Goal: Task Accomplishment & Management: Manage account settings

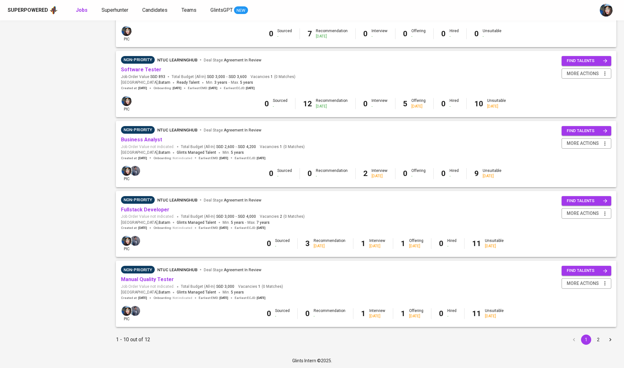
scroll to position [462, 0]
click at [597, 338] on button "2" at bounding box center [598, 340] width 10 height 10
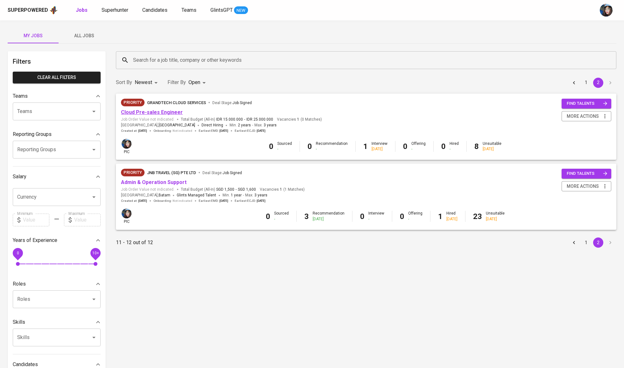
click at [162, 110] on link "Cloud Pre-sales Engineer" at bounding box center [152, 112] width 62 height 6
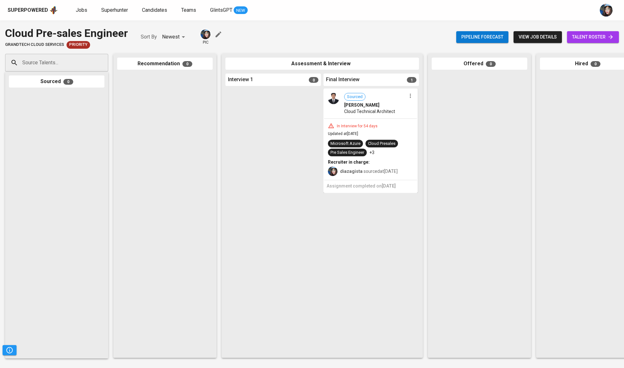
click at [592, 39] on span "talent roster" at bounding box center [593, 37] width 42 height 8
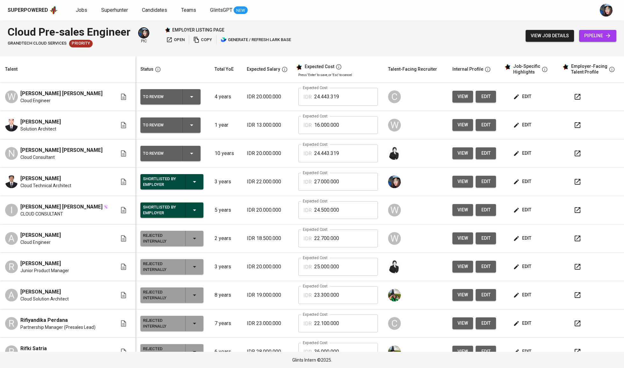
click at [350, 116] on td "Expected Cost IDR 16.000.000 Expected Cost" at bounding box center [338, 125] width 90 height 28
click at [357, 121] on input "16.000.000" at bounding box center [346, 125] width 64 height 18
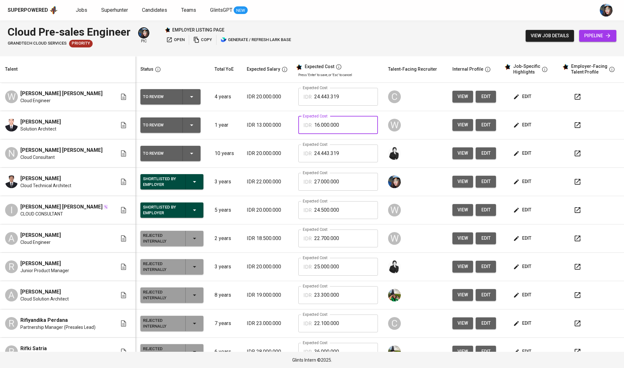
click at [357, 121] on input "16.000.000" at bounding box center [346, 125] width 64 height 18
click at [416, 123] on div "W" at bounding box center [415, 124] width 54 height 15
click at [344, 99] on input "24.443.319" at bounding box center [346, 97] width 64 height 18
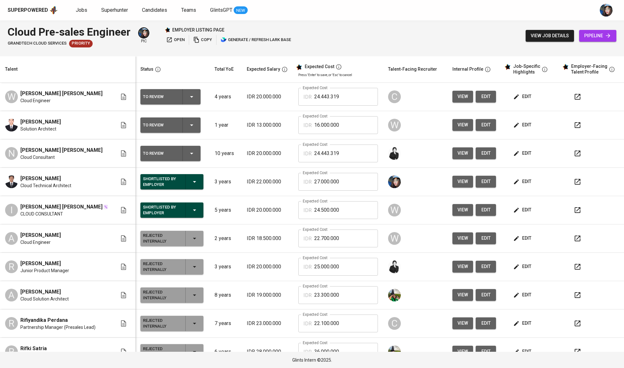
click at [248, 156] on p "IDR 20.000.000" at bounding box center [268, 154] width 42 height 8
click at [273, 149] on td "IDR 20.000.000" at bounding box center [268, 153] width 52 height 28
click at [191, 183] on icon "button" at bounding box center [195, 182] width 8 height 8
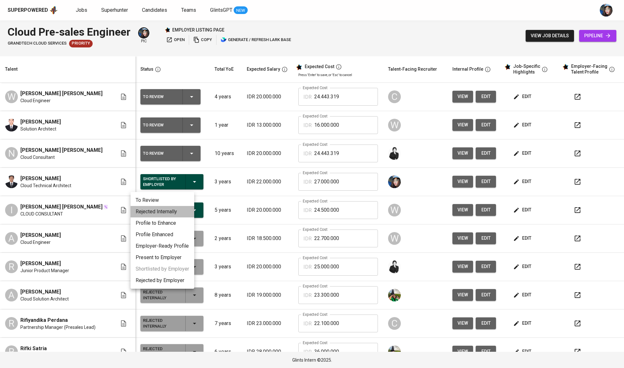
click at [180, 209] on li "Rejected Internally" at bounding box center [162, 211] width 64 height 11
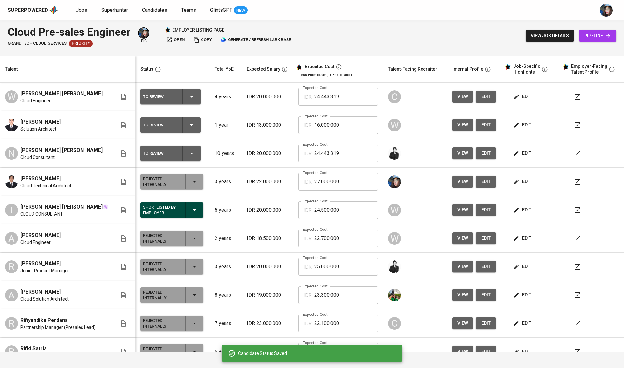
click at [191, 209] on icon "button" at bounding box center [195, 210] width 8 height 8
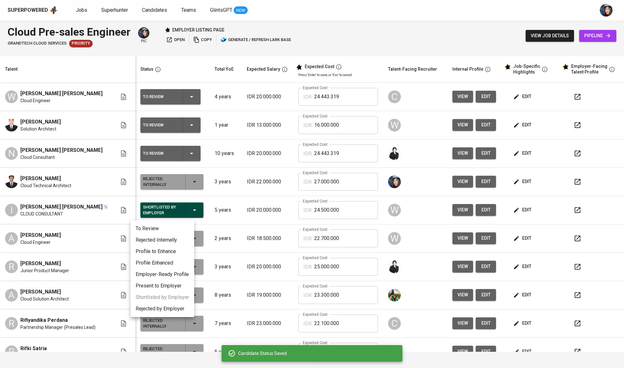
click at [183, 237] on li "Rejected Internally" at bounding box center [162, 239] width 64 height 11
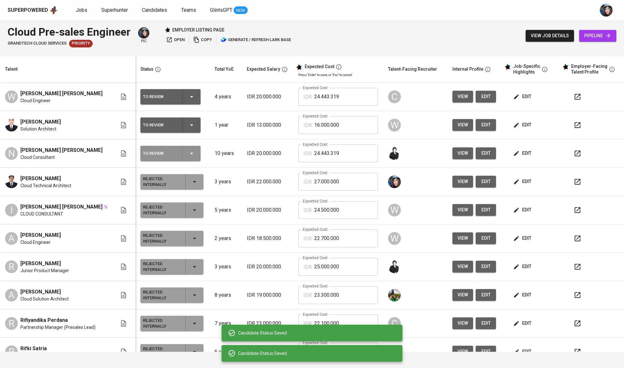
click at [190, 154] on icon "button" at bounding box center [191, 154] width 3 height 2
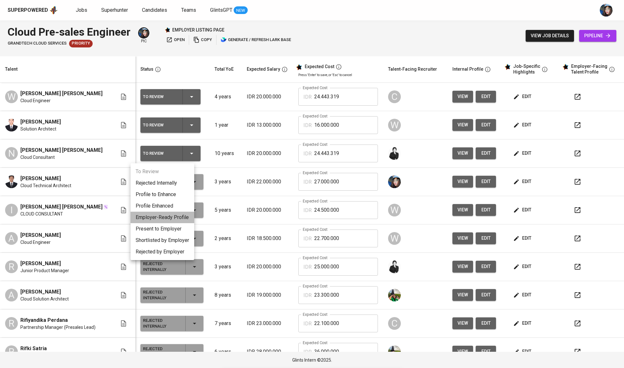
click at [176, 220] on li "Employer-Ready Profile" at bounding box center [162, 217] width 64 height 11
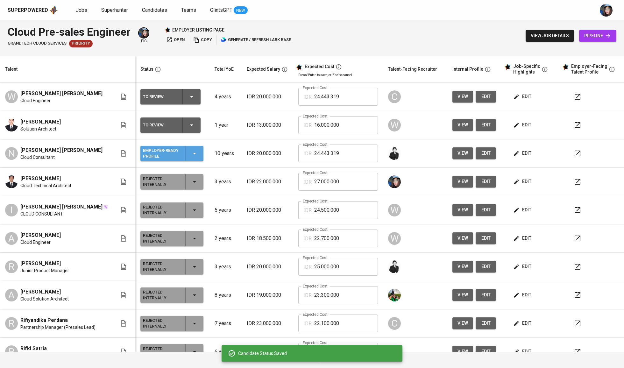
click at [191, 152] on icon "button" at bounding box center [195, 154] width 8 height 8
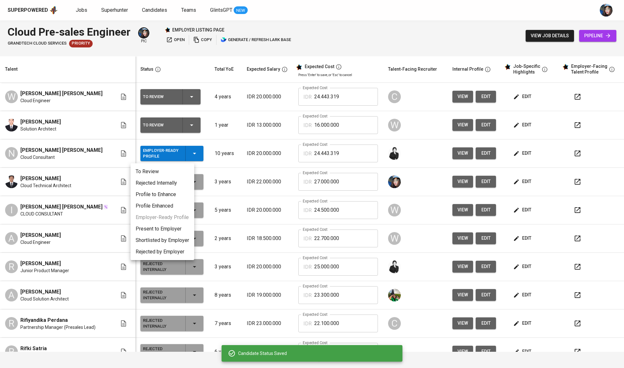
click at [168, 231] on li "Present to Employer" at bounding box center [162, 228] width 64 height 11
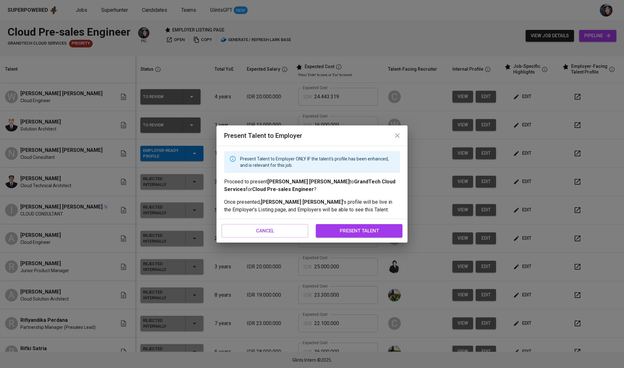
click at [342, 229] on span "present talent" at bounding box center [359, 231] width 73 height 8
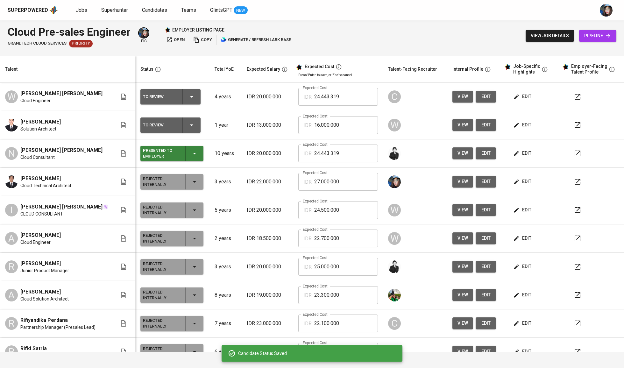
click at [188, 119] on div "To Review" at bounding box center [170, 124] width 55 height 15
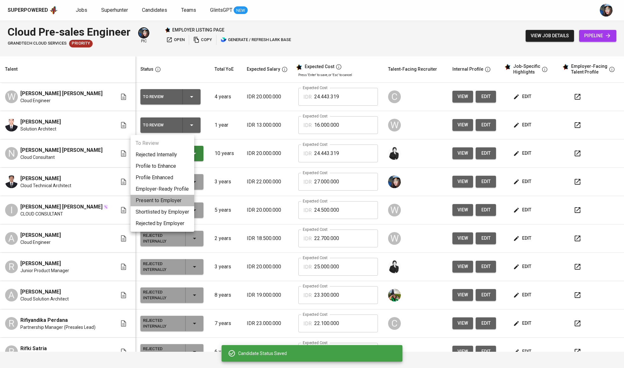
click at [180, 199] on li "Present to Employer" at bounding box center [162, 200] width 64 height 11
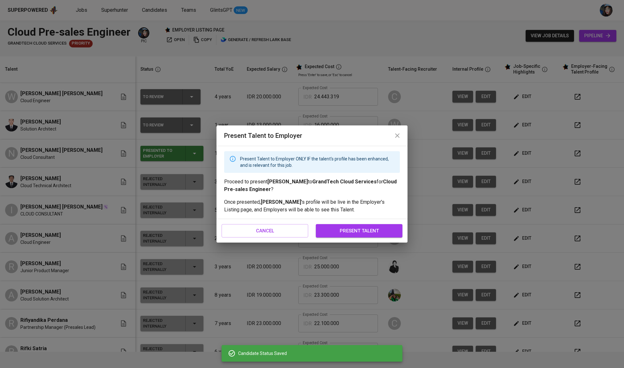
click at [338, 229] on span "present talent" at bounding box center [359, 231] width 73 height 8
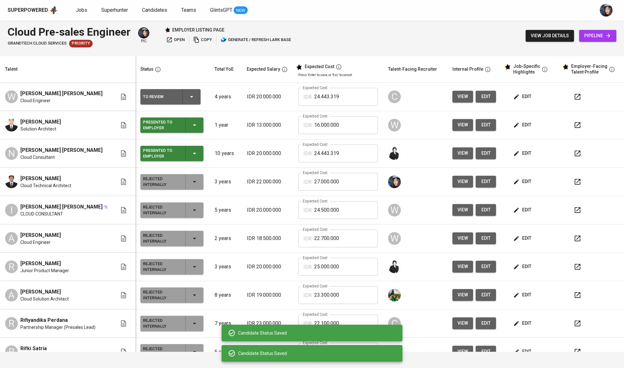
click at [188, 95] on icon "button" at bounding box center [192, 97] width 8 height 8
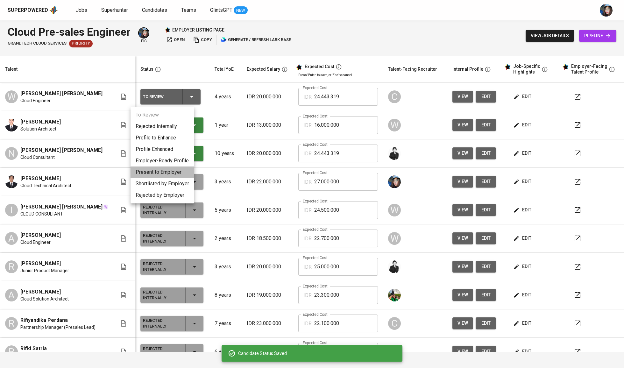
click at [181, 171] on li "Present to Employer" at bounding box center [162, 171] width 64 height 11
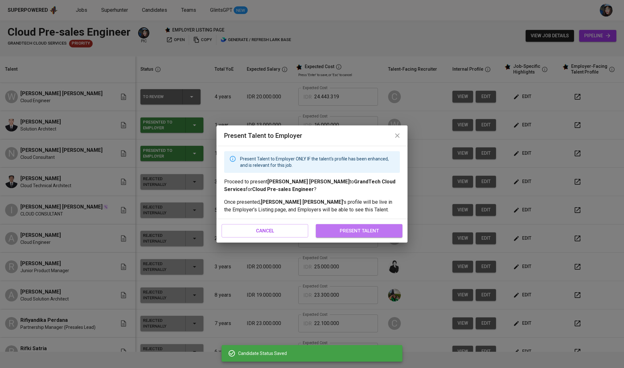
click at [348, 233] on span "present talent" at bounding box center [359, 231] width 73 height 8
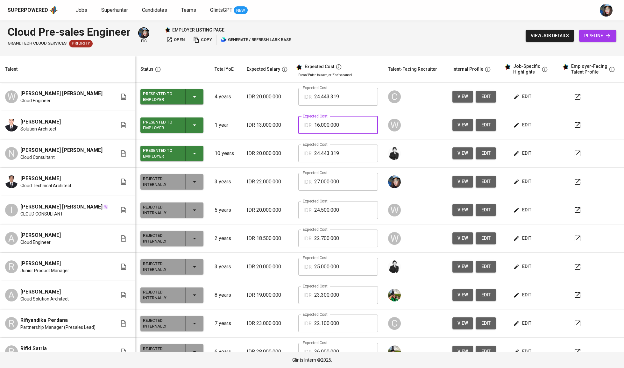
click at [349, 123] on input "16.000.000" at bounding box center [346, 125] width 64 height 18
paste input "14.242.148"
type input "14.242.148"
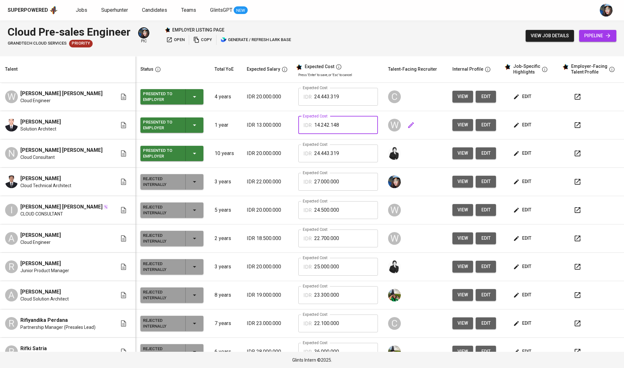
click at [424, 133] on div "W" at bounding box center [415, 124] width 54 height 15
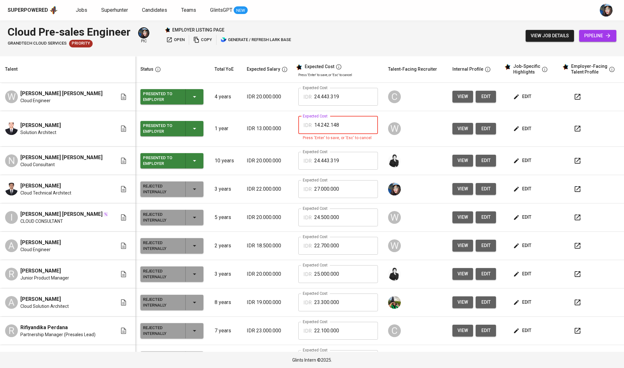
click at [344, 128] on input "14.242.148" at bounding box center [346, 125] width 64 height 18
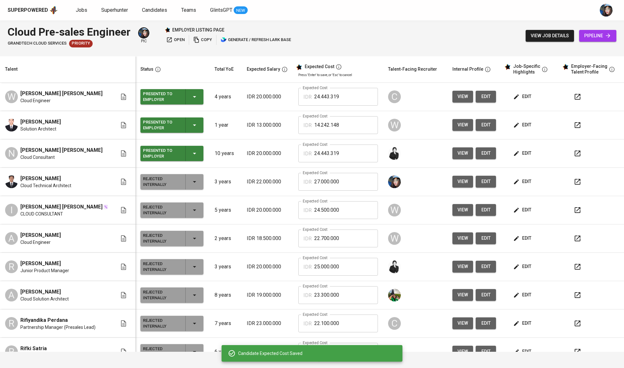
click at [524, 125] on span "edit" at bounding box center [522, 125] width 17 height 8
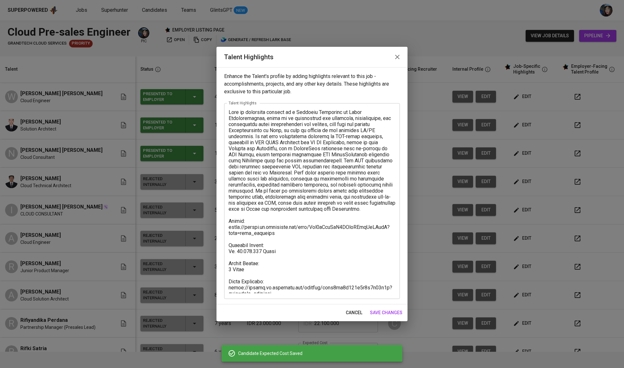
click at [268, 285] on textarea at bounding box center [312, 201] width 167 height 184
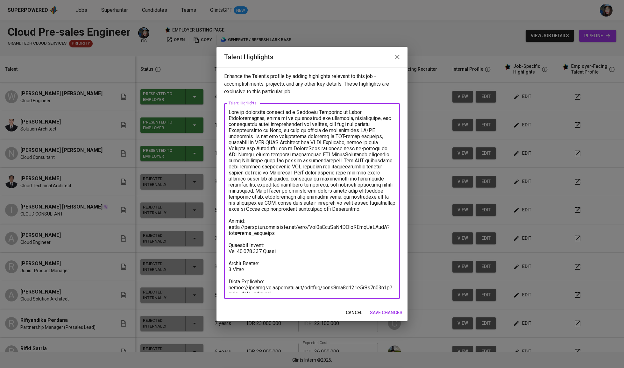
click at [268, 285] on textarea at bounding box center [312, 201] width 167 height 184
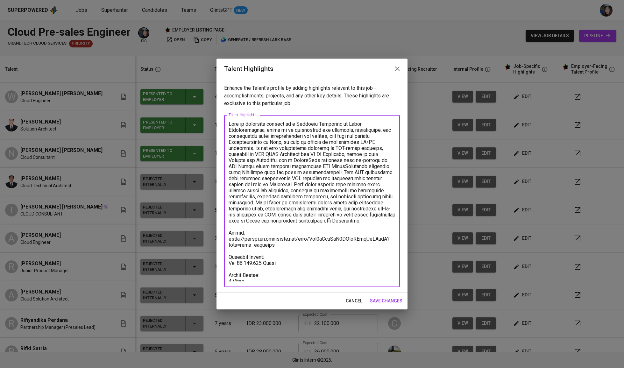
type textarea "Adit is currently working as a Solution Architect at Berca Hardayaperkasa, wher…"
click at [381, 298] on span "save changes" at bounding box center [386, 301] width 32 height 8
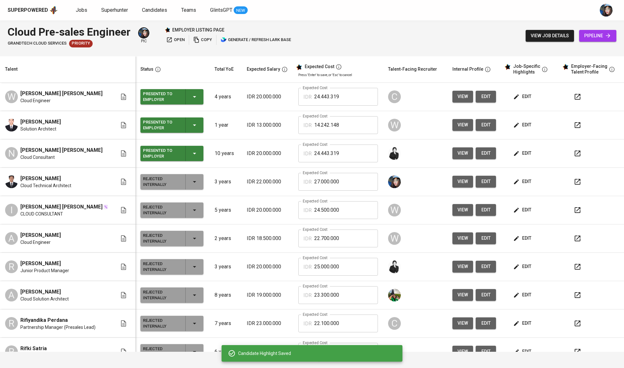
click at [335, 125] on input "14.242.148" at bounding box center [346, 125] width 64 height 18
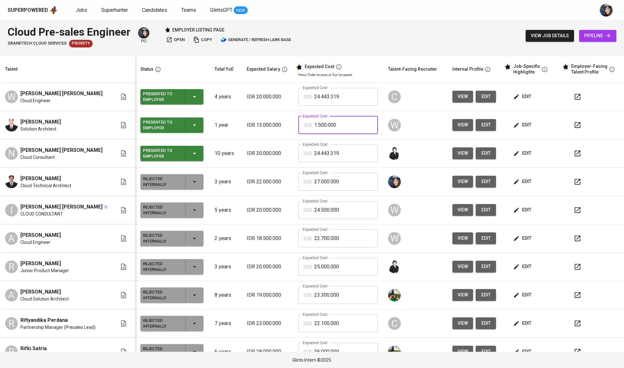
type input "15.000.000"
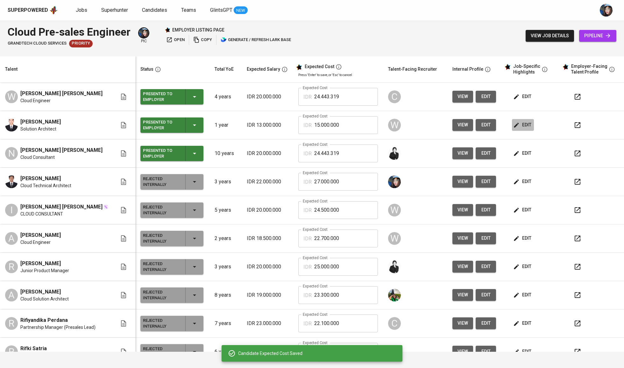
click at [518, 129] on span "edit" at bounding box center [522, 125] width 17 height 8
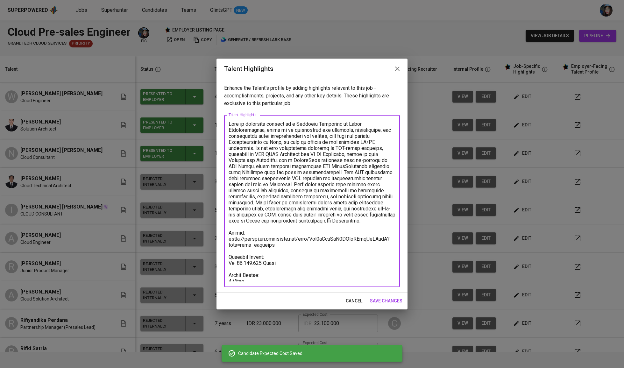
drag, startPoint x: 285, startPoint y: 258, endPoint x: 239, endPoint y: 258, distance: 45.2
click at [239, 258] on textarea at bounding box center [312, 201] width 167 height 160
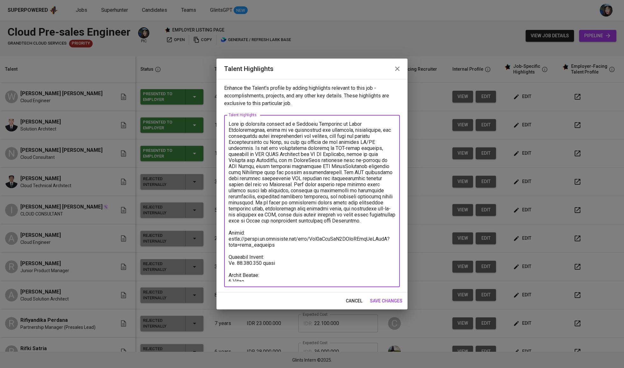
type textarea "Adit is currently working as a Solution Architect at Berca Hardayaperkasa, wher…"
click at [383, 300] on span "save changes" at bounding box center [386, 301] width 32 height 8
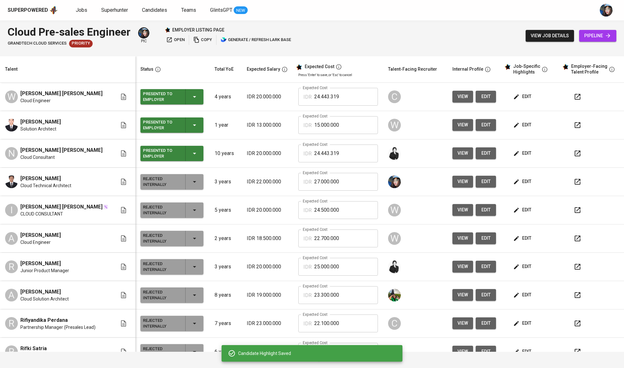
click at [348, 124] on input "15.000.000" at bounding box center [346, 125] width 64 height 18
type input "16.000.000"
click at [339, 151] on input "24.443.319" at bounding box center [346, 154] width 64 height 18
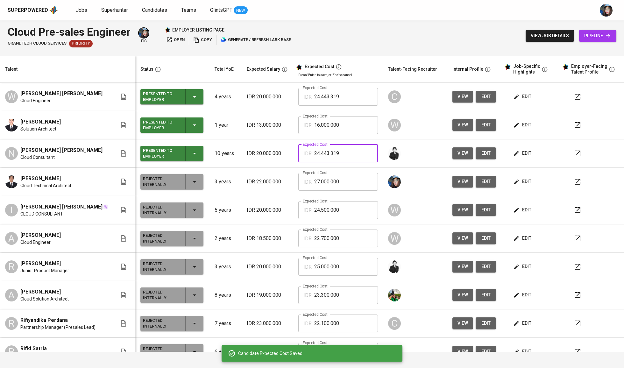
click at [339, 151] on input "24.443.319" at bounding box center [346, 154] width 64 height 18
type input "24.500.000"
click at [518, 149] on button "edit" at bounding box center [523, 153] width 22 height 12
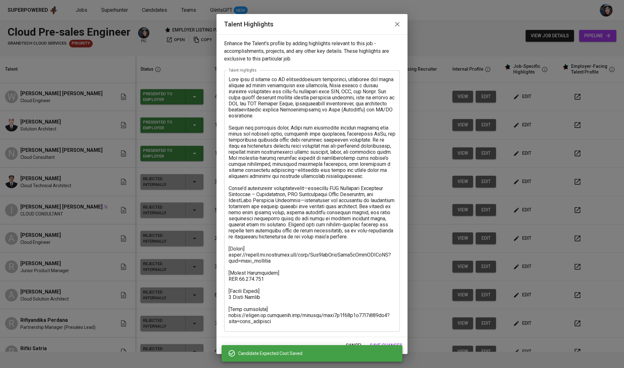
click at [275, 315] on textarea at bounding box center [312, 201] width 167 height 250
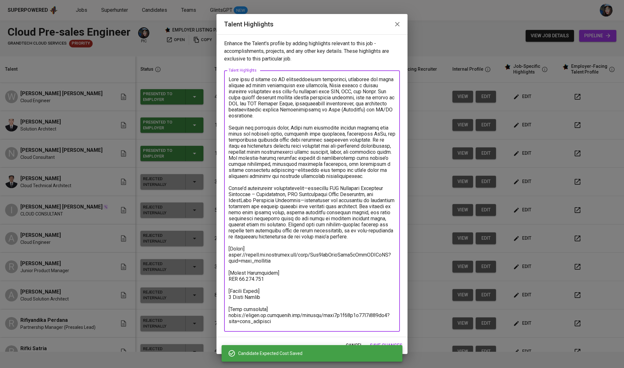
click at [275, 315] on textarea at bounding box center [312, 201] width 167 height 250
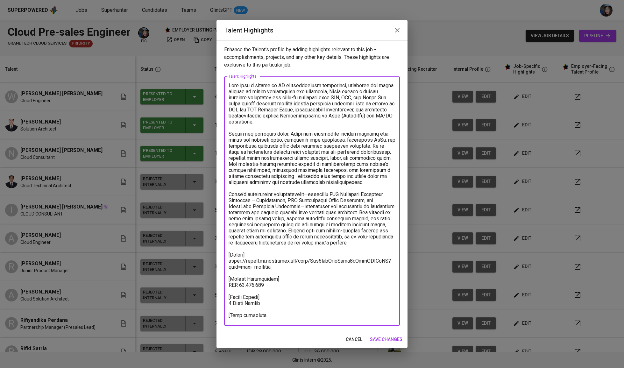
click at [253, 315] on textarea at bounding box center [312, 200] width 167 height 237
type textarea "With over a decade of IT infrastructure experience, including six years focused…"
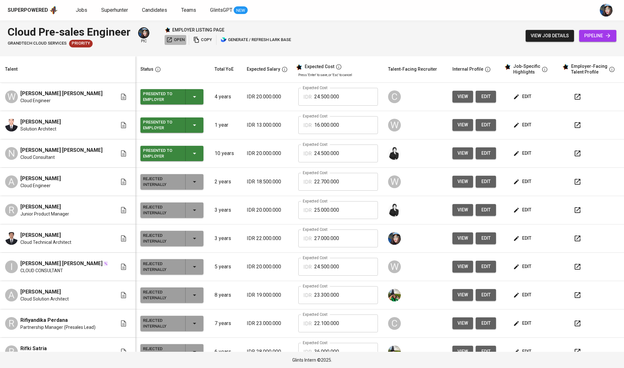
click at [181, 38] on span "open" at bounding box center [175, 39] width 18 height 7
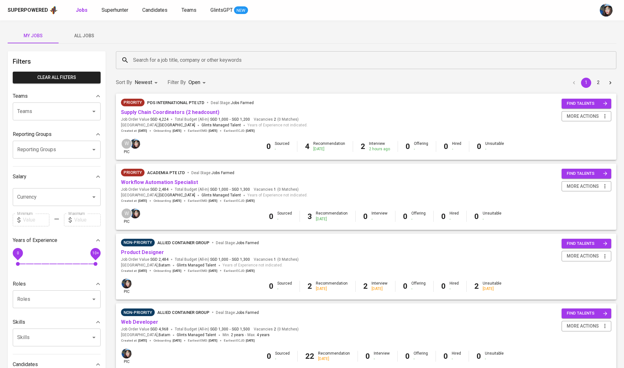
click at [90, 32] on span "All Jobs" at bounding box center [83, 36] width 43 height 8
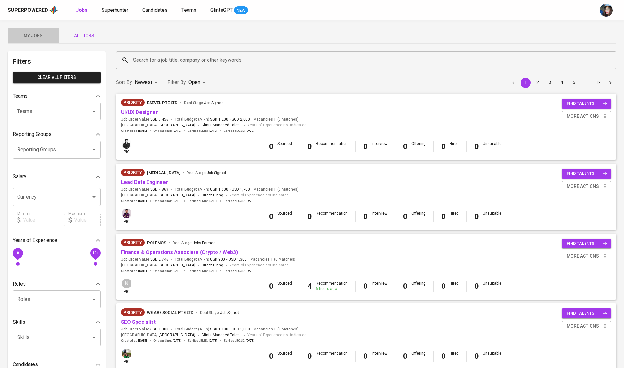
click at [51, 39] on button "My Jobs" at bounding box center [33, 35] width 51 height 15
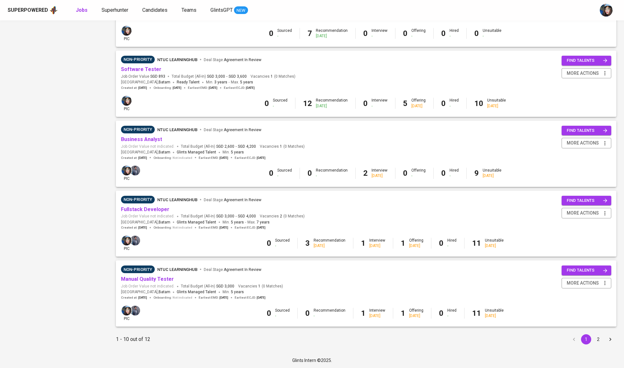
scroll to position [462, 0]
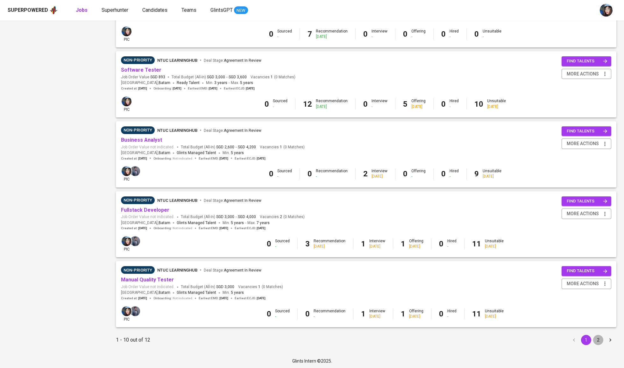
click at [597, 338] on button "2" at bounding box center [598, 340] width 10 height 10
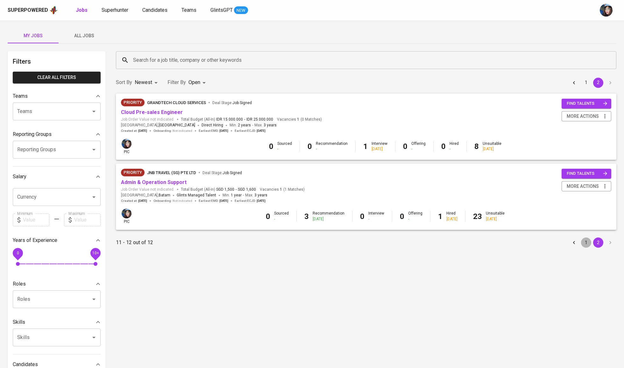
click at [587, 244] on button "1" at bounding box center [586, 242] width 10 height 10
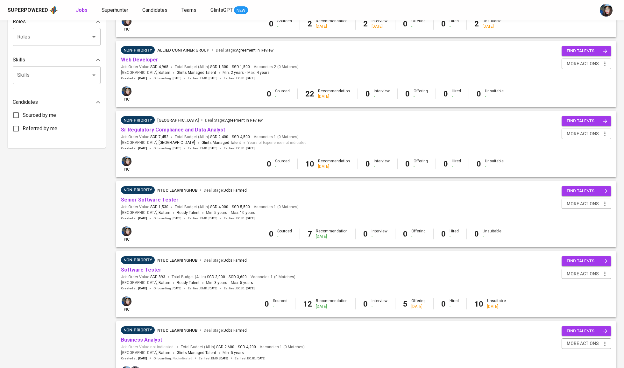
scroll to position [258, 0]
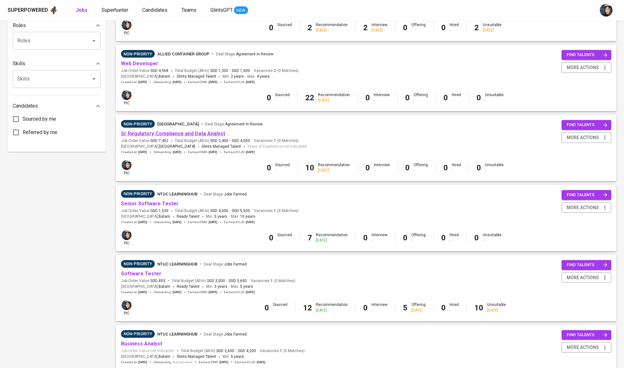
click at [164, 133] on link "Sr Regulatory Compliance and Data Analyst" at bounding box center [173, 133] width 104 height 6
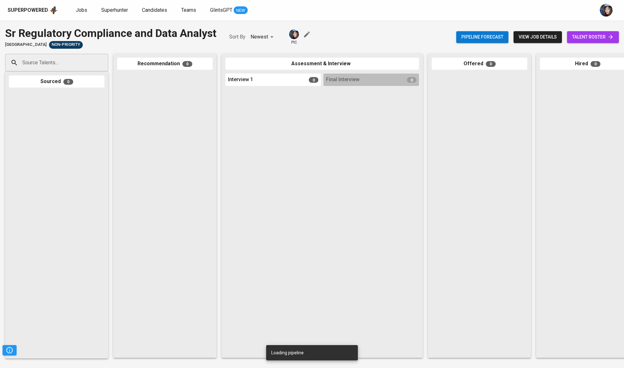
click at [601, 38] on span "talent roster" at bounding box center [593, 37] width 42 height 8
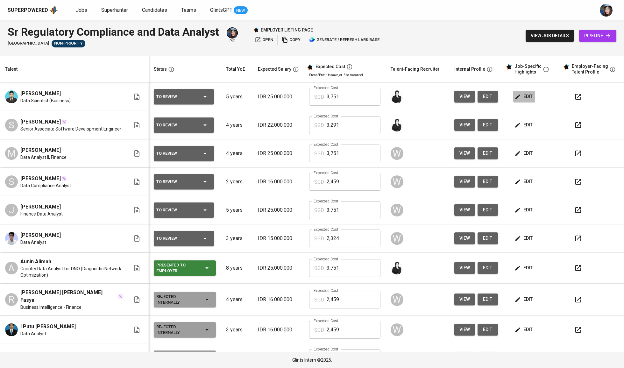
click at [515, 95] on icon "button" at bounding box center [517, 96] width 5 height 5
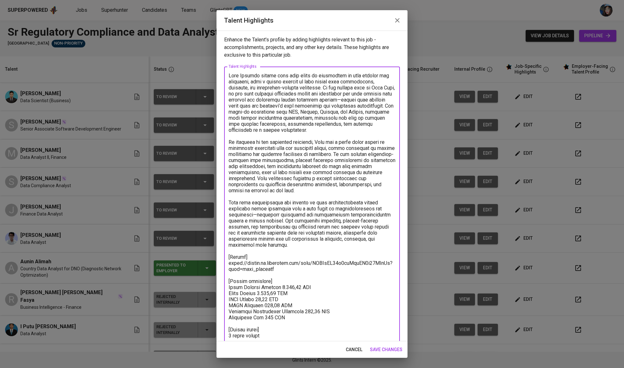
click at [275, 252] on textarea at bounding box center [312, 212] width 167 height 279
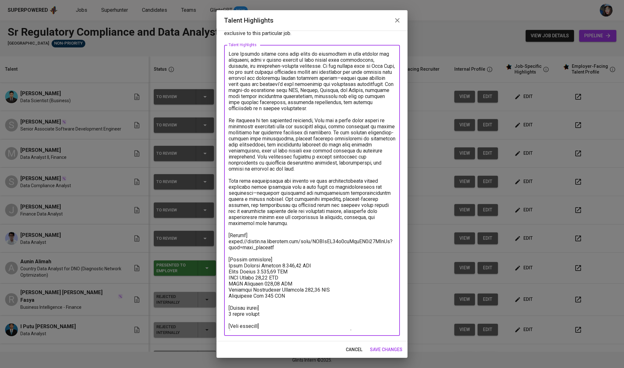
scroll to position [22, 0]
click at [266, 233] on textarea at bounding box center [312, 190] width 167 height 279
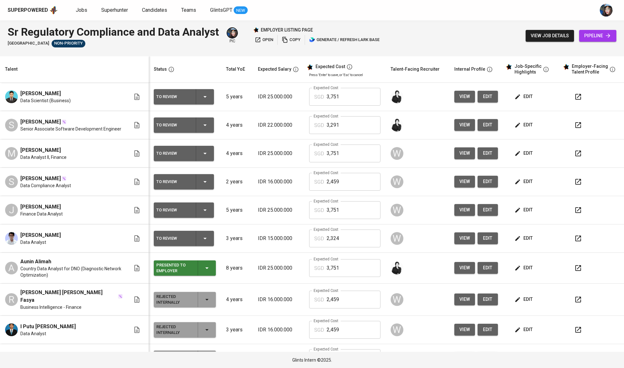
click at [516, 125] on icon "button" at bounding box center [517, 125] width 6 height 6
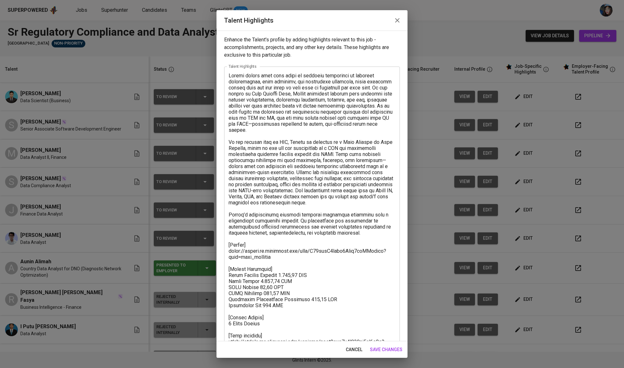
click at [280, 251] on textarea at bounding box center [312, 209] width 167 height 273
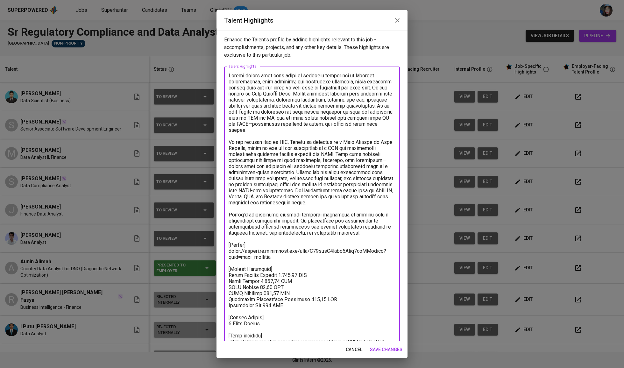
click at [280, 251] on textarea at bounding box center [312, 209] width 167 height 273
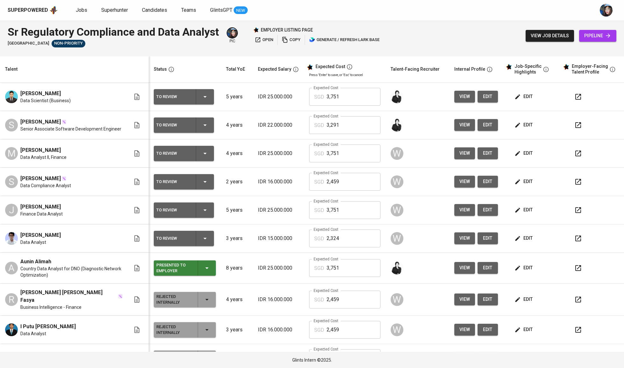
click at [201, 126] on icon "button" at bounding box center [205, 125] width 8 height 8
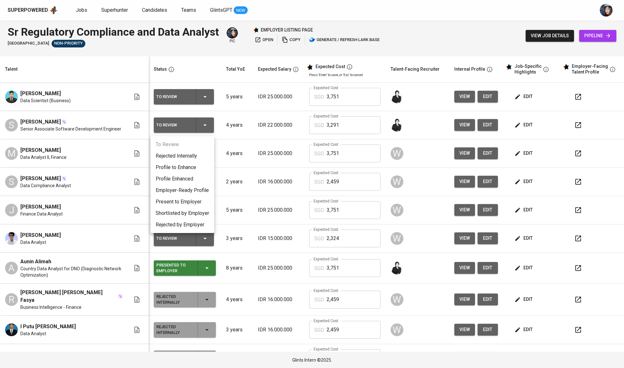
click at [193, 203] on li "Present to Employer" at bounding box center [183, 201] width 64 height 11
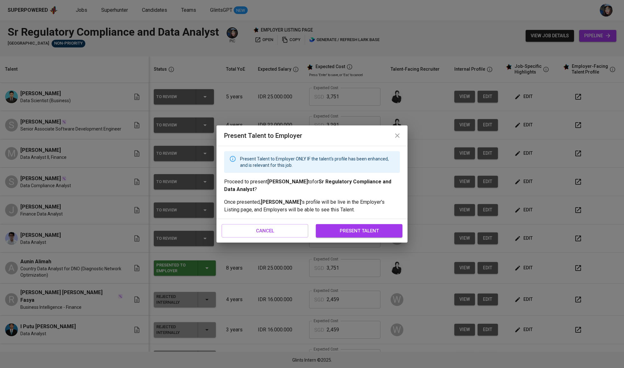
click at [348, 226] on button "present talent" at bounding box center [359, 230] width 87 height 13
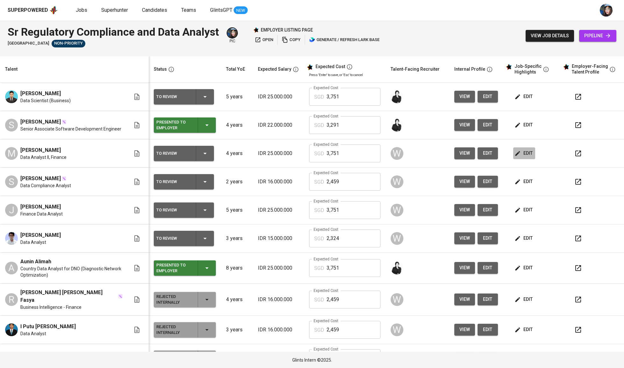
click at [515, 156] on icon "button" at bounding box center [517, 153] width 6 height 6
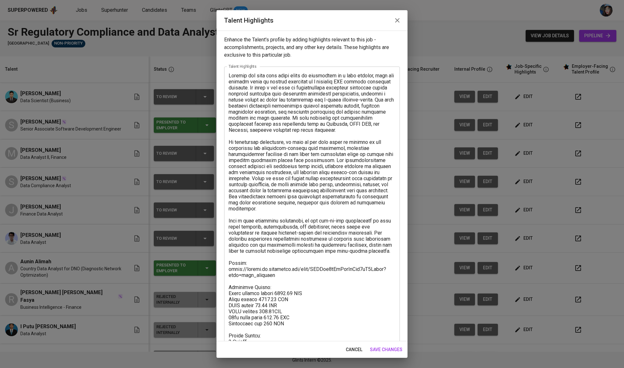
click at [254, 268] on textarea at bounding box center [312, 218] width 167 height 291
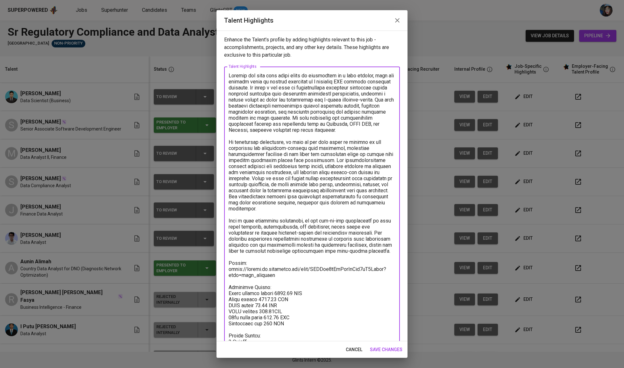
click at [254, 268] on textarea at bounding box center [312, 218] width 167 height 291
drag, startPoint x: 287, startPoint y: 276, endPoint x: 223, endPoint y: 263, distance: 65.7
click at [223, 263] on div "Enhance the Talent's profile by adding highlights relevant to this job - accomp…" at bounding box center [311, 186] width 191 height 311
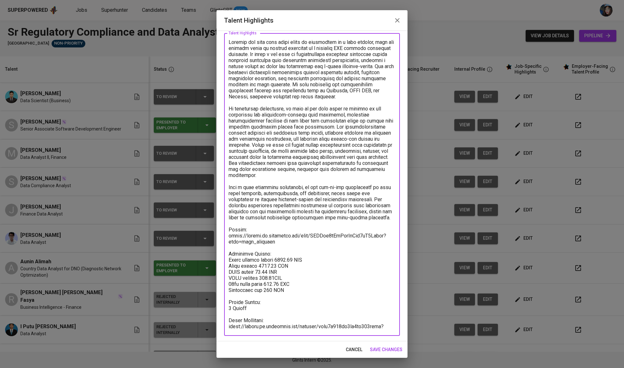
scroll to position [33, 0]
click at [272, 323] on textarea at bounding box center [312, 184] width 167 height 291
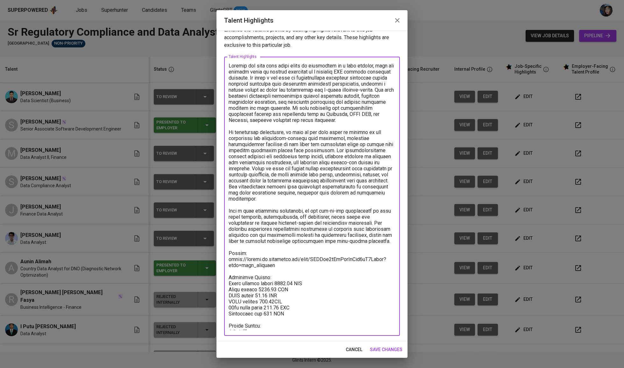
scroll to position [10, 0]
type textarea "Hadhari has more than three years of experience as a data analyst, with his cur…"
click at [381, 351] on span "save changes" at bounding box center [386, 350] width 32 height 8
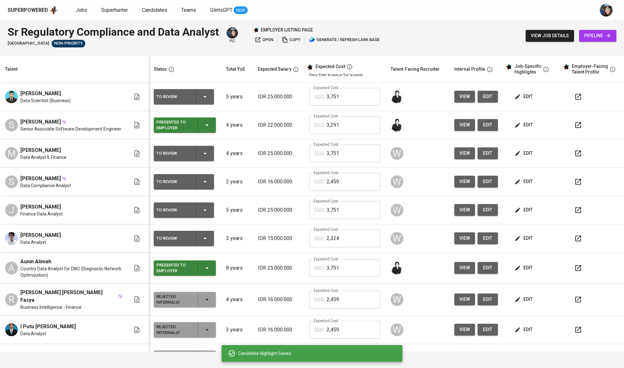
click at [206, 154] on icon "button" at bounding box center [205, 154] width 8 height 8
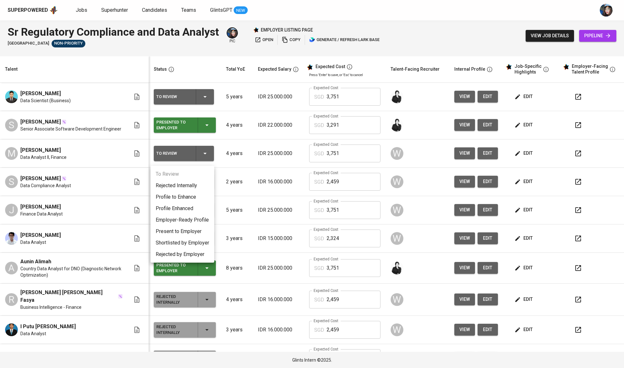
click at [191, 221] on li "Employer-Ready Profile" at bounding box center [183, 219] width 64 height 11
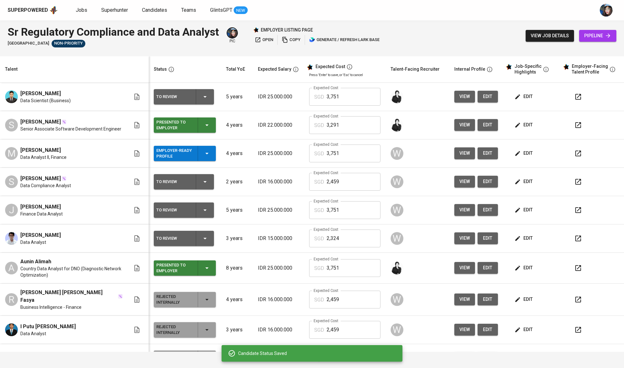
click at [195, 155] on div "Employer-Ready Profile" at bounding box center [184, 153] width 57 height 15
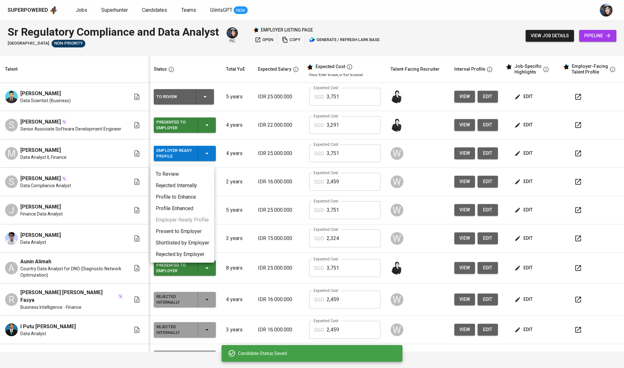
click at [186, 236] on li "Present to Employer" at bounding box center [183, 231] width 64 height 11
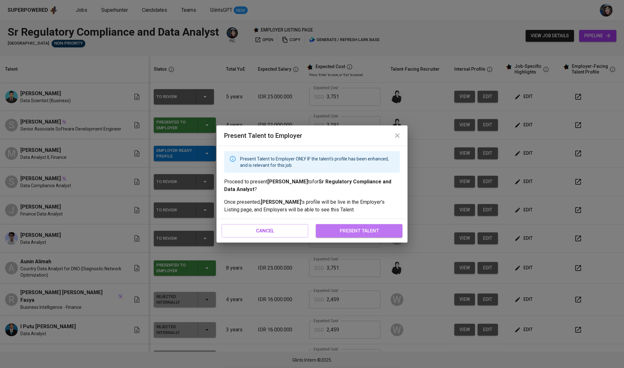
click at [355, 229] on span "present talent" at bounding box center [359, 231] width 73 height 8
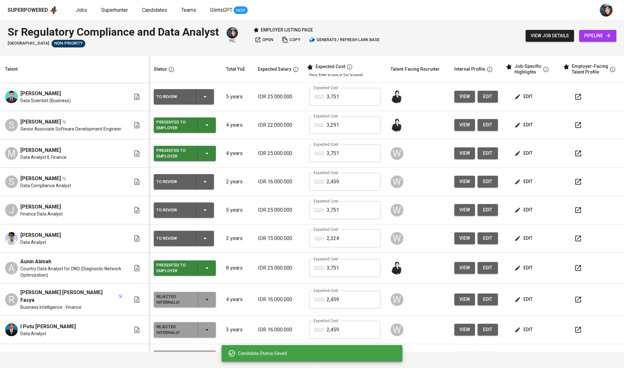
click at [504, 182] on td "edit" at bounding box center [531, 182] width 57 height 28
click at [521, 185] on span "edit" at bounding box center [524, 182] width 17 height 8
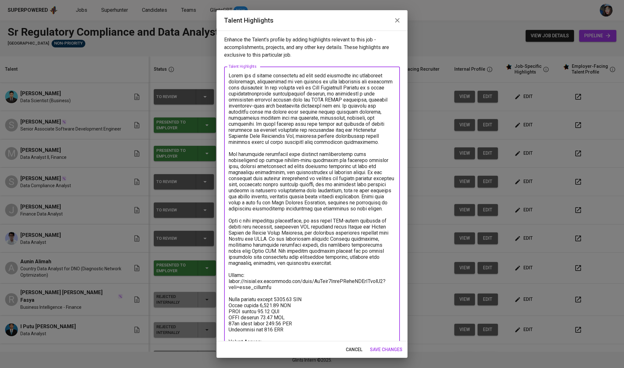
drag, startPoint x: 282, startPoint y: 285, endPoint x: 216, endPoint y: 279, distance: 66.2
click at [216, 279] on div "Talent Highlights Enhance the Talent's profile by adding highlights relevant to…" at bounding box center [312, 184] width 624 height 368
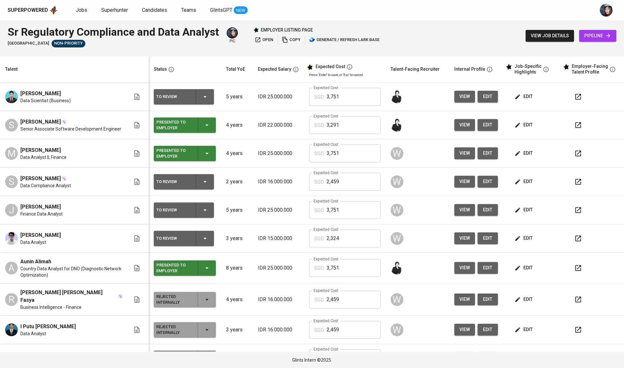
click at [524, 269] on span "edit" at bounding box center [524, 268] width 17 height 8
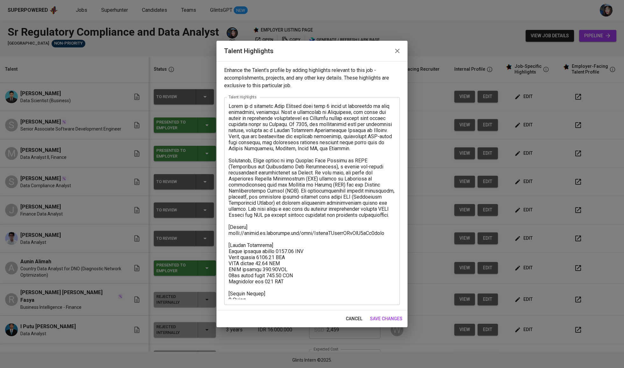
click at [288, 228] on textarea at bounding box center [312, 201] width 167 height 196
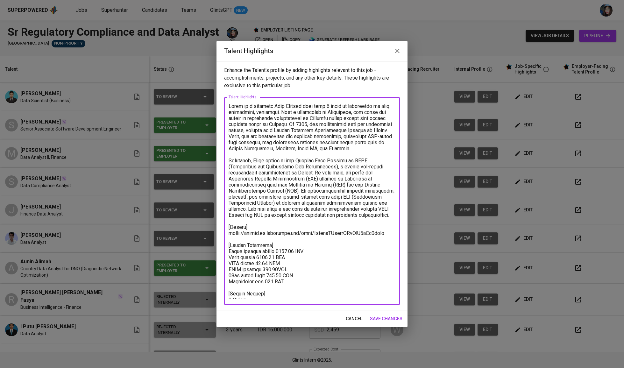
click at [288, 228] on textarea at bounding box center [312, 201] width 167 height 196
click at [320, 259] on textarea at bounding box center [312, 201] width 167 height 196
click at [397, 316] on span "save changes" at bounding box center [386, 319] width 32 height 8
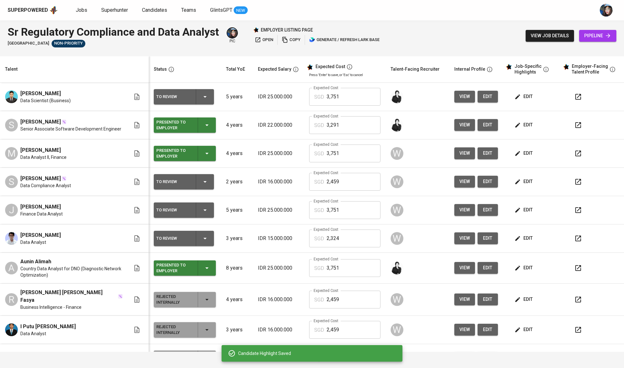
click at [221, 187] on td "2 years" at bounding box center [237, 182] width 32 height 28
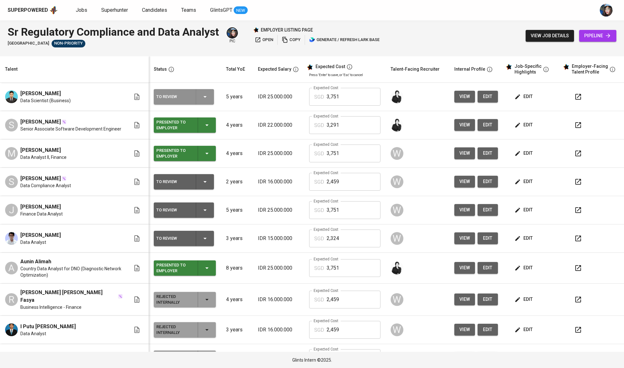
click at [207, 97] on icon "button" at bounding box center [205, 97] width 8 height 8
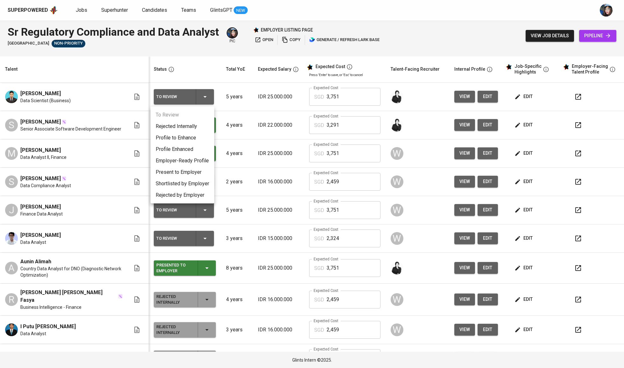
click at [202, 125] on li "Rejected Internally" at bounding box center [183, 126] width 64 height 11
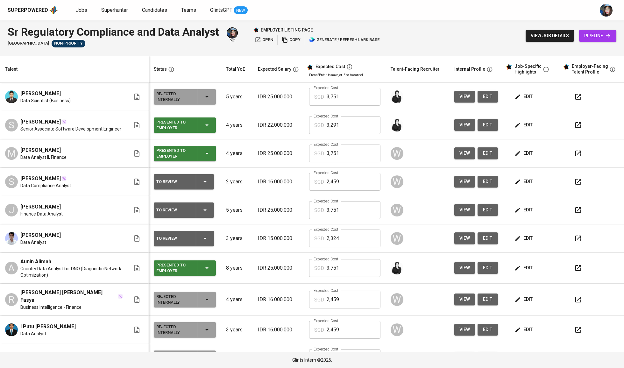
click at [247, 139] on td "4 years" at bounding box center [237, 125] width 32 height 28
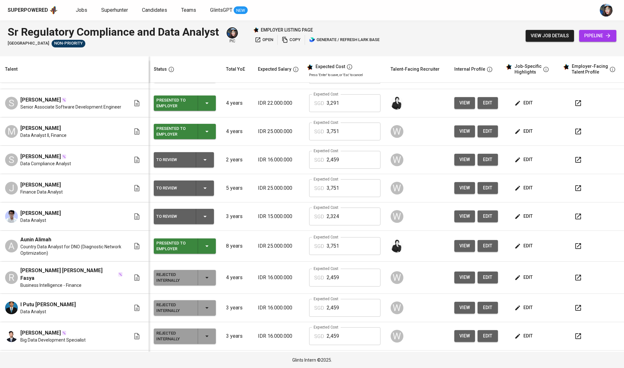
scroll to position [24, 0]
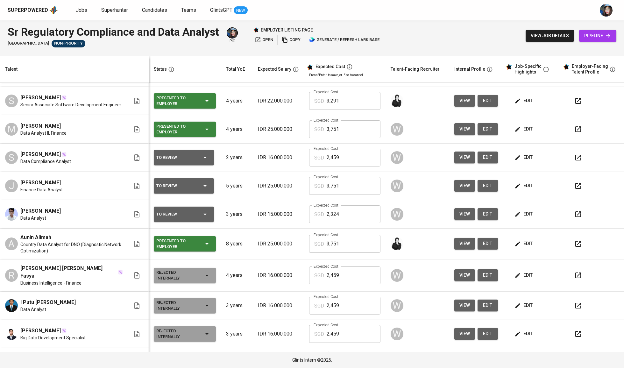
click at [212, 151] on td "To Review" at bounding box center [185, 158] width 72 height 28
click at [205, 157] on icon "button" at bounding box center [205, 158] width 8 height 8
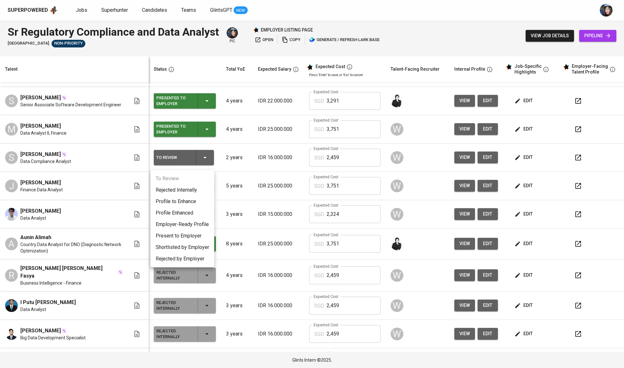
click at [188, 227] on li "Employer-Ready Profile" at bounding box center [183, 224] width 64 height 11
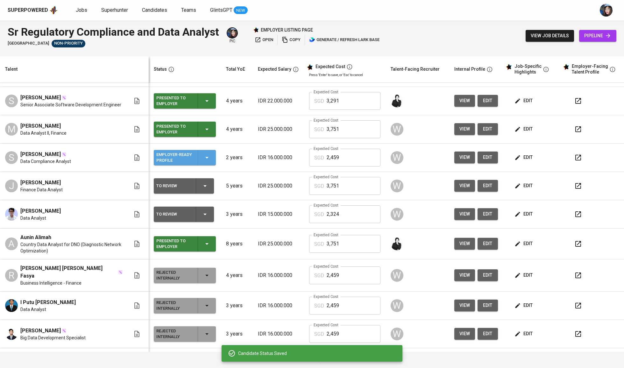
click at [207, 159] on icon "button" at bounding box center [207, 158] width 8 height 8
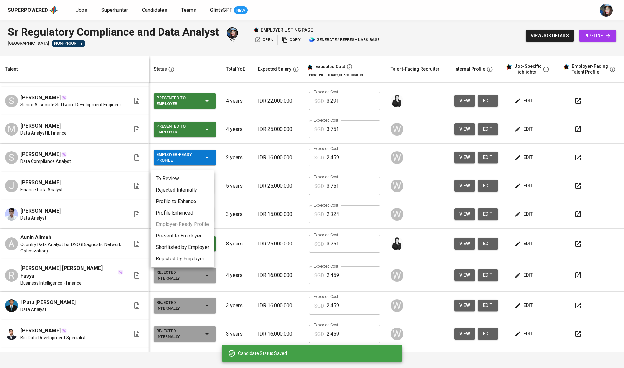
click at [190, 232] on li "Present to Employer" at bounding box center [183, 235] width 64 height 11
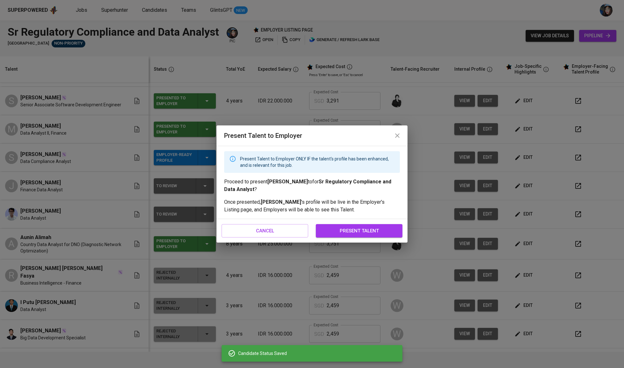
click at [330, 229] on span "present talent" at bounding box center [359, 231] width 73 height 8
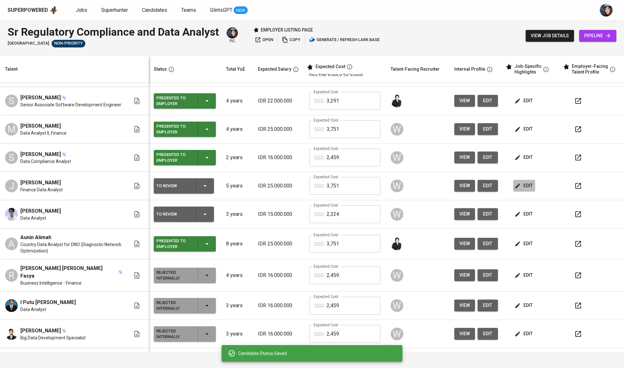
click at [518, 189] on span "edit" at bounding box center [524, 186] width 17 height 8
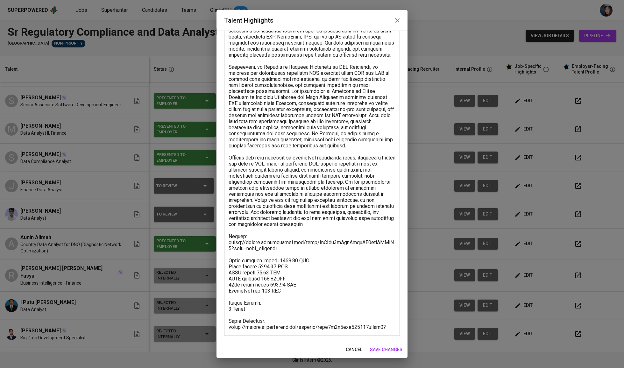
scroll to position [69, 0]
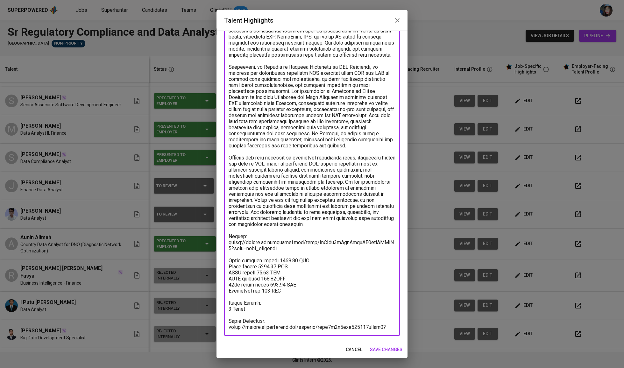
click at [274, 326] on textarea at bounding box center [312, 167] width 167 height 327
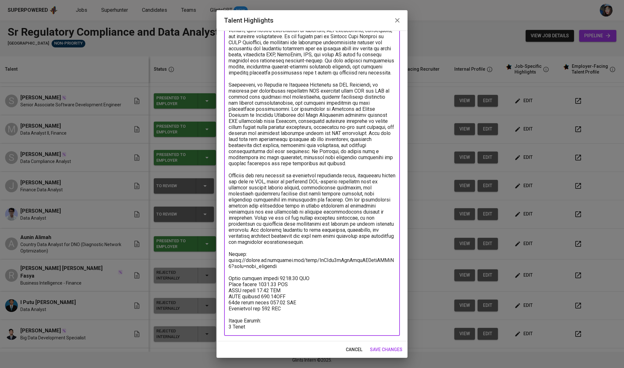
scroll to position [46, 0]
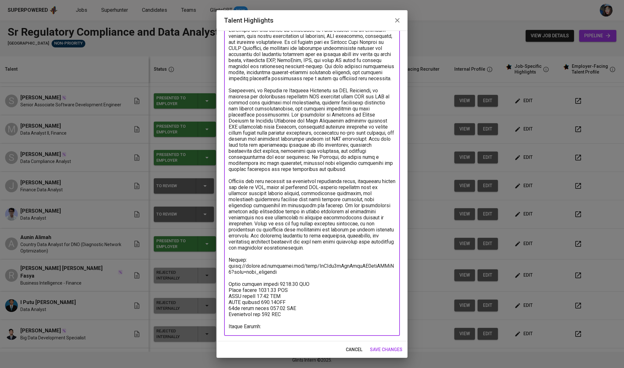
click at [322, 264] on textarea at bounding box center [312, 178] width 167 height 303
click at [309, 263] on textarea at bounding box center [312, 178] width 167 height 303
drag, startPoint x: 280, startPoint y: 266, endPoint x: 217, endPoint y: 262, distance: 63.2
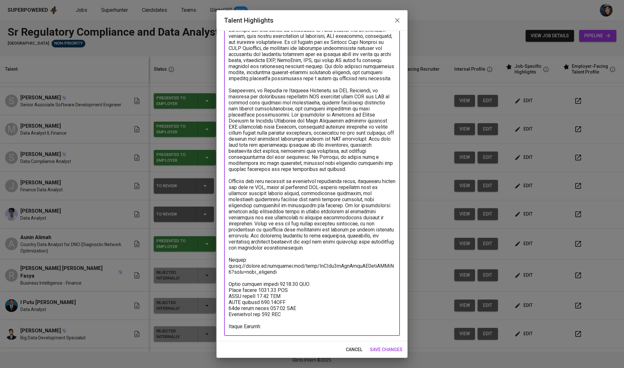
click at [217, 262] on div "Enhance the Talent's profile by adding highlights relevant to this job - accomp…" at bounding box center [311, 186] width 191 height 311
type textarea "Jonathan has four years of experience as a data analyst in the banking sector, …"
click at [381, 349] on span "save changes" at bounding box center [386, 350] width 32 height 8
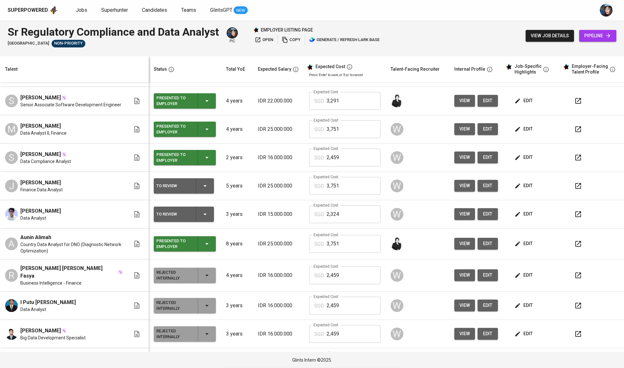
click at [213, 190] on td "To Review" at bounding box center [185, 186] width 72 height 28
click at [207, 190] on icon "button" at bounding box center [205, 186] width 8 height 8
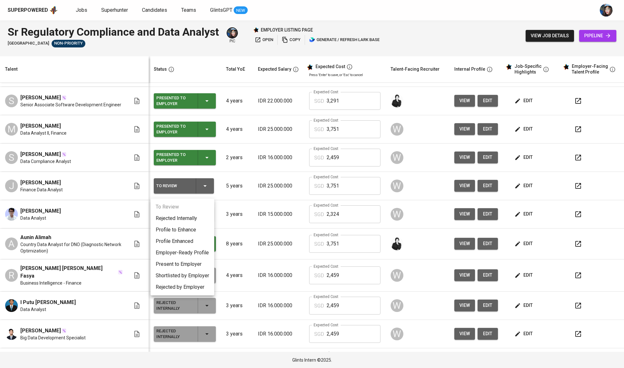
click at [192, 269] on li "Present to Employer" at bounding box center [183, 263] width 64 height 11
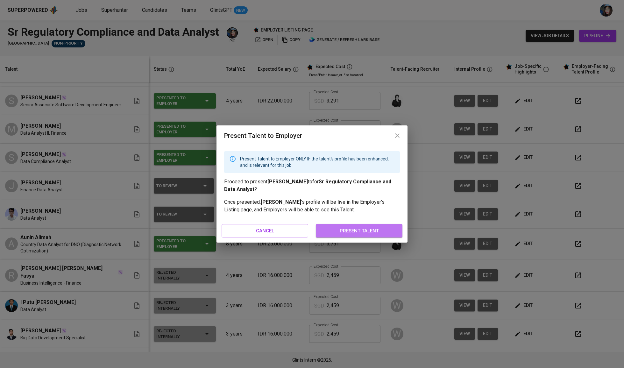
click at [354, 225] on button "present talent" at bounding box center [359, 230] width 87 height 13
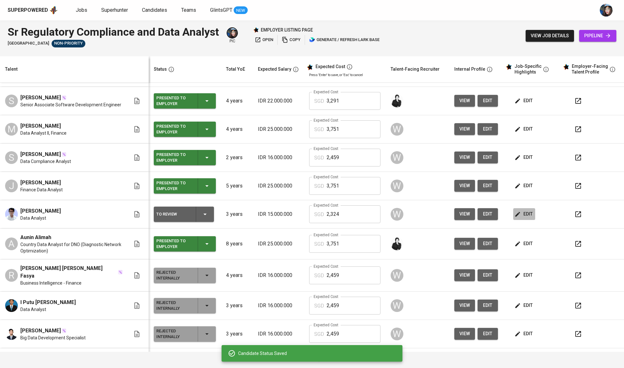
click at [524, 215] on span "edit" at bounding box center [524, 214] width 17 height 8
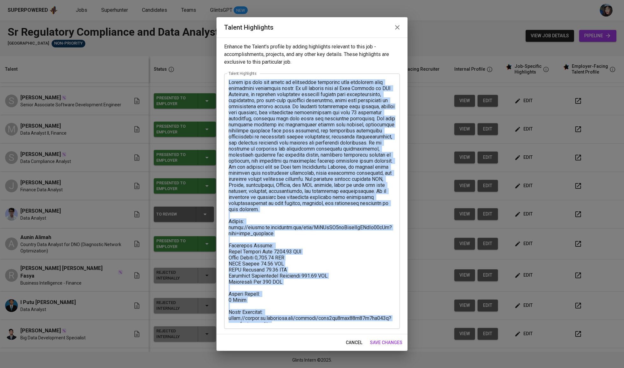
drag, startPoint x: 274, startPoint y: 326, endPoint x: 232, endPoint y: 310, distance: 44.9
click at [232, 310] on div "x Talent Highlights" at bounding box center [312, 201] width 176 height 255
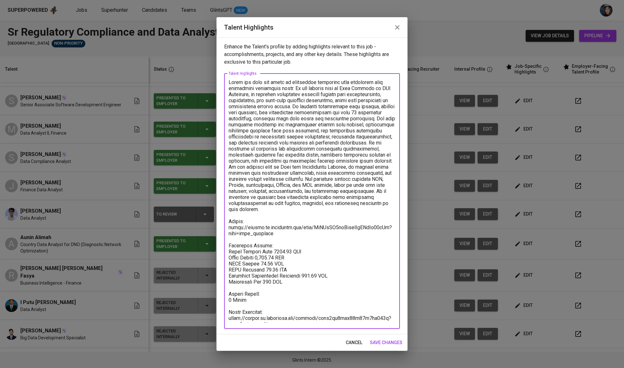
click at [234, 310] on textarea at bounding box center [312, 200] width 167 height 243
drag, startPoint x: 231, startPoint y: 310, endPoint x: 288, endPoint y: 320, distance: 58.2
click at [288, 320] on textarea at bounding box center [312, 200] width 167 height 243
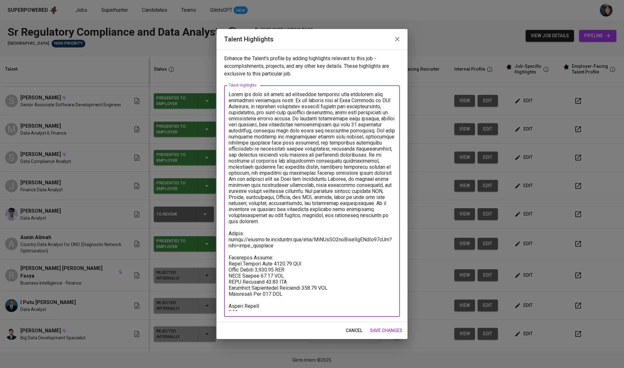
type textarea "Sadan has over two years of experience combining data analytics with regulatory…"
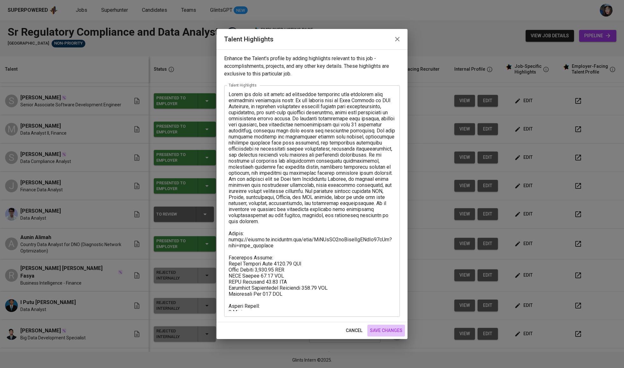
click at [382, 330] on span "save changes" at bounding box center [386, 331] width 32 height 8
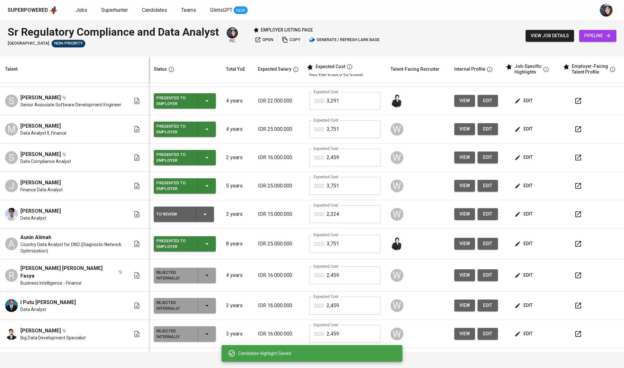
click at [519, 218] on span "edit" at bounding box center [524, 214] width 17 height 8
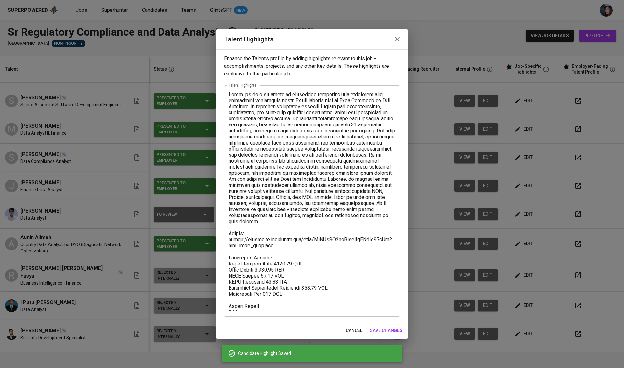
click at [271, 243] on textarea at bounding box center [312, 201] width 167 height 220
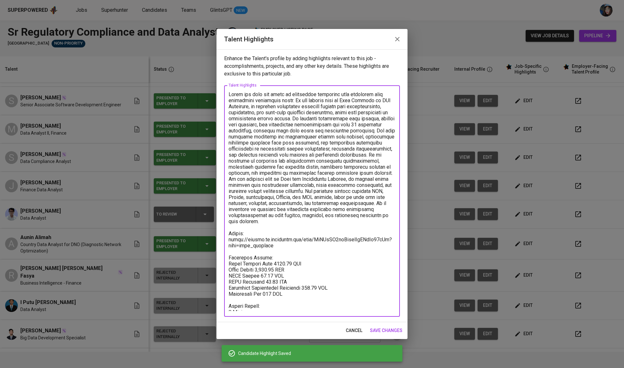
click at [271, 243] on textarea at bounding box center [312, 201] width 167 height 220
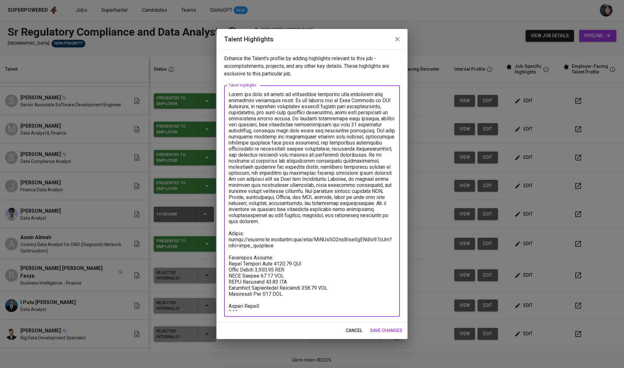
click at [280, 244] on textarea at bounding box center [312, 201] width 167 height 220
drag, startPoint x: 287, startPoint y: 244, endPoint x: 226, endPoint y: 237, distance: 61.8
click at [226, 237] on div "x Talent Highlights" at bounding box center [312, 200] width 176 height 231
click at [311, 173] on textarea at bounding box center [312, 201] width 167 height 220
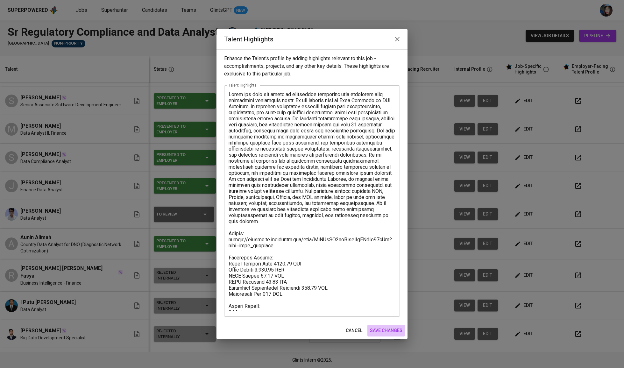
click at [381, 331] on span "save changes" at bounding box center [386, 331] width 32 height 8
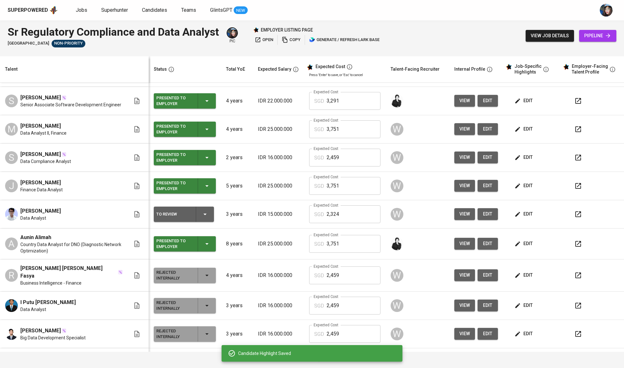
click at [205, 218] on icon "button" at bounding box center [205, 214] width 8 height 8
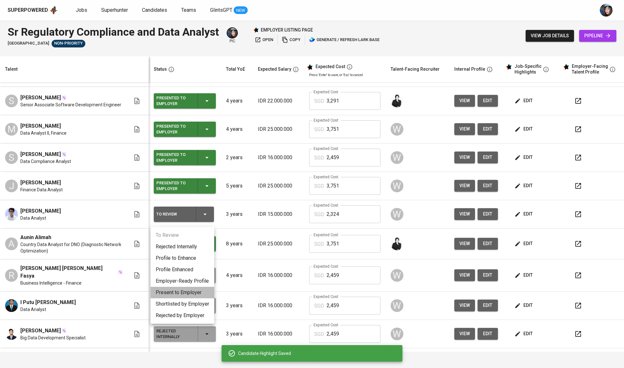
click at [193, 293] on li "Present to Employer" at bounding box center [183, 292] width 64 height 11
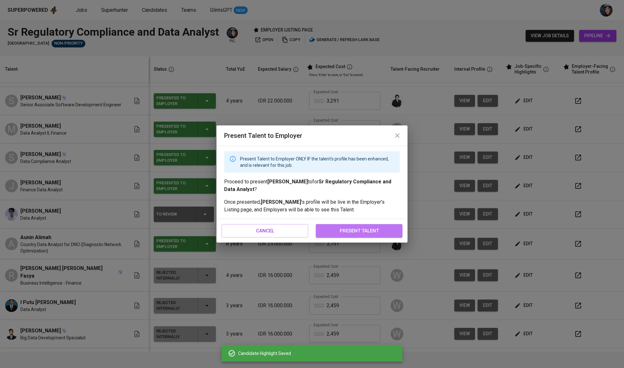
click at [350, 235] on button "present talent" at bounding box center [359, 230] width 87 height 13
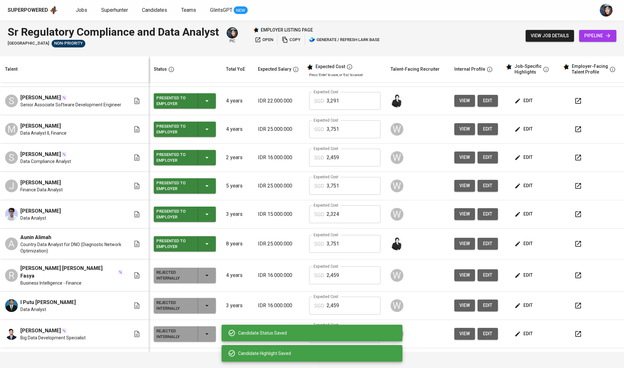
click at [354, 229] on td "Expected Cost SGD 2,324 Expected Cost" at bounding box center [344, 214] width 81 height 28
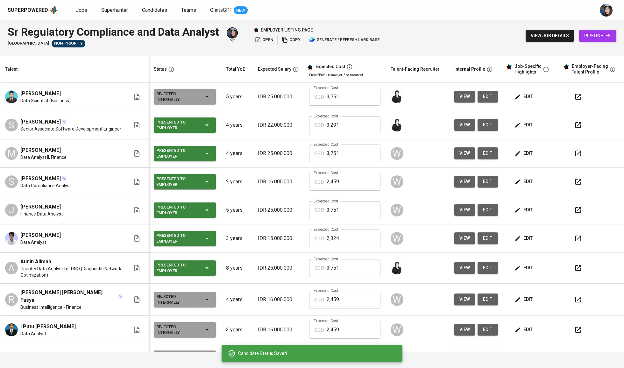
scroll to position [0, 0]
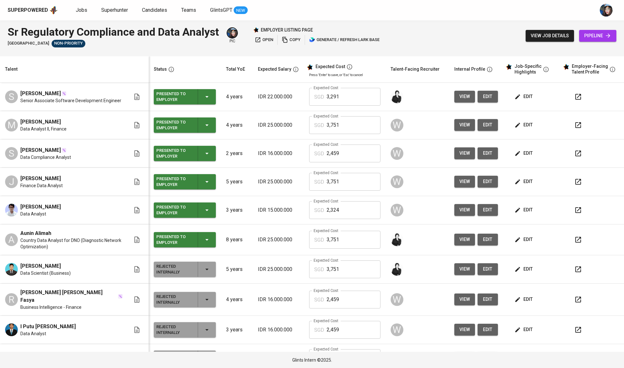
click at [272, 40] on span "open" at bounding box center [264, 39] width 18 height 7
click at [83, 12] on span "Jobs" at bounding box center [81, 10] width 11 height 6
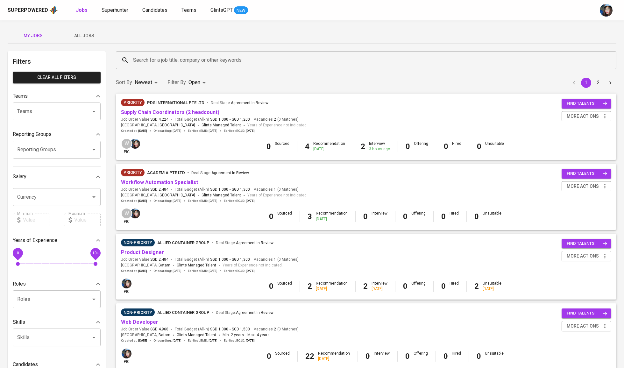
click at [140, 55] on input "Search for a job title, company or other keywords" at bounding box center [367, 60] width 472 height 12
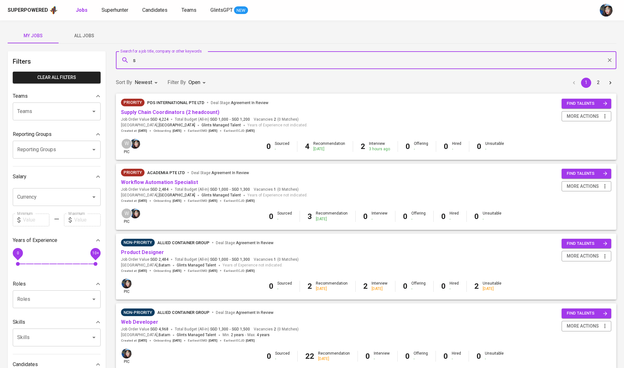
type input "su"
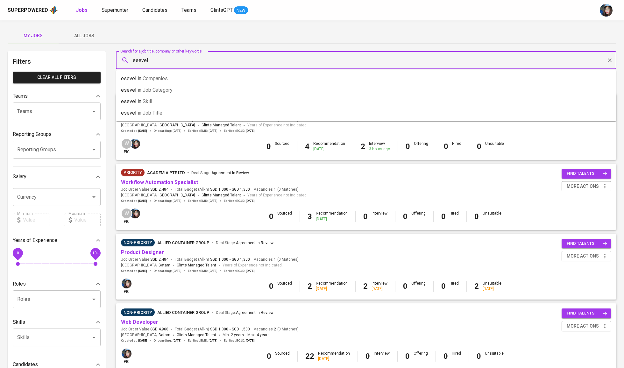
type input "esevel"
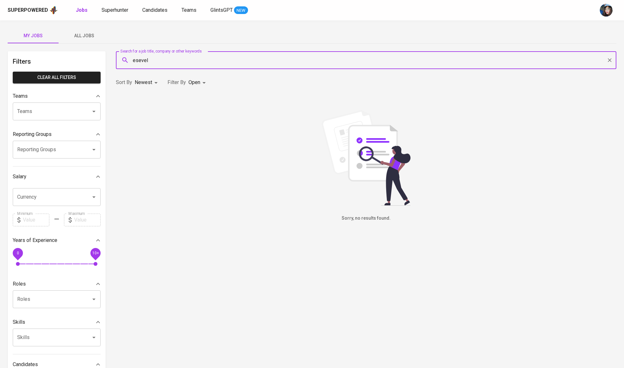
click at [85, 39] on span "All Jobs" at bounding box center [83, 36] width 43 height 8
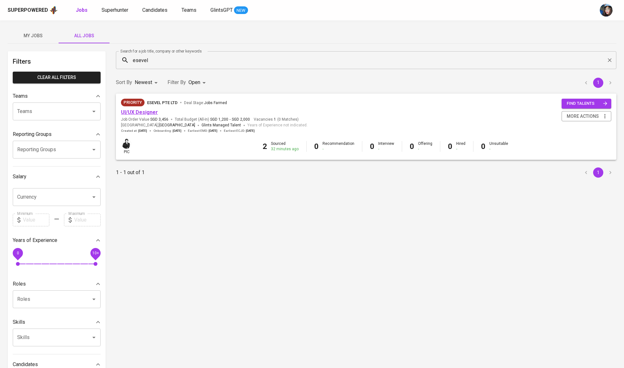
click at [146, 113] on link "UI/UX Designer" at bounding box center [139, 112] width 37 height 6
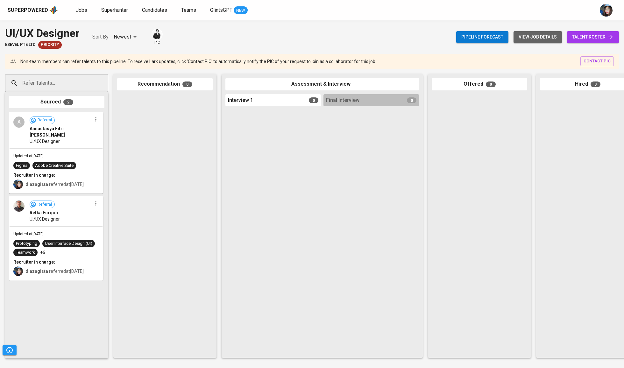
click at [549, 40] on span "view job details" at bounding box center [537, 37] width 38 height 8
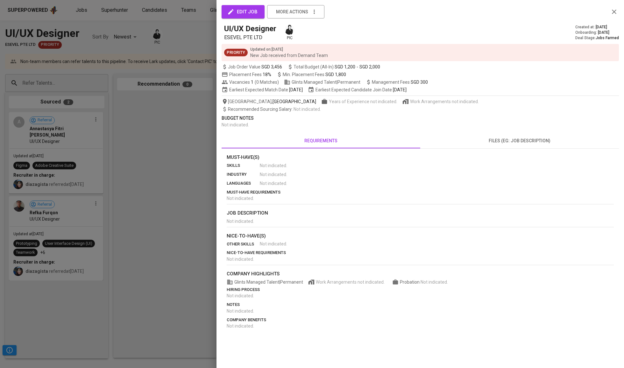
click at [164, 44] on div at bounding box center [312, 184] width 624 height 368
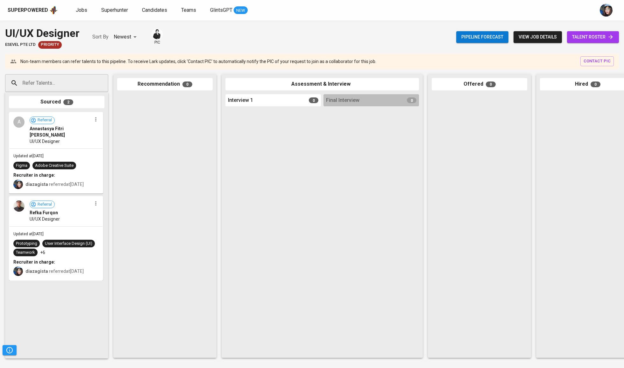
click at [602, 38] on span "talent roster" at bounding box center [593, 37] width 42 height 8
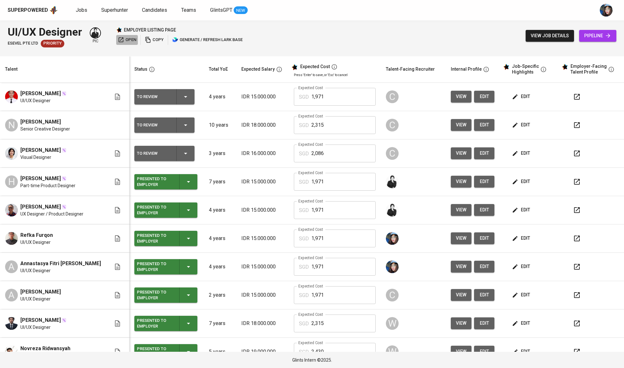
click at [133, 39] on span "open" at bounding box center [127, 39] width 18 height 7
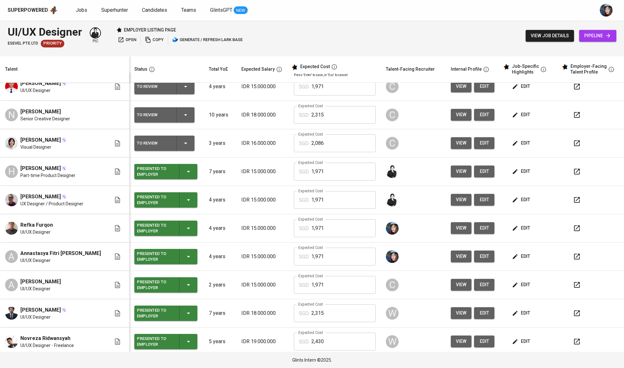
click at [482, 229] on button "edit" at bounding box center [484, 228] width 20 height 12
click at [132, 40] on span "open" at bounding box center [127, 39] width 18 height 7
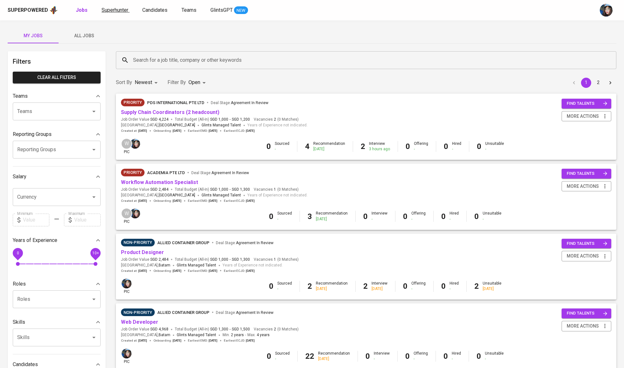
click at [104, 9] on span "Superhunter" at bounding box center [115, 10] width 27 height 6
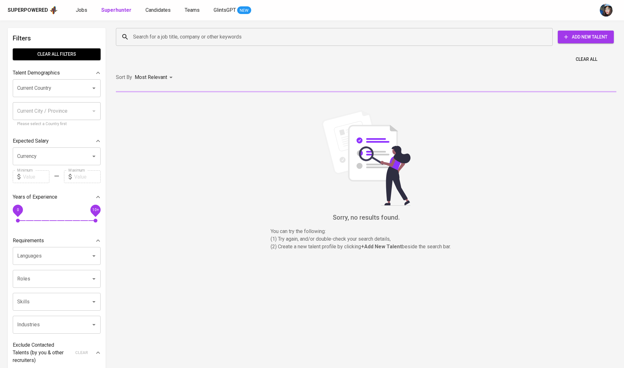
click at [150, 34] on input "Search for a job title, company or other keywords" at bounding box center [335, 37] width 409 height 12
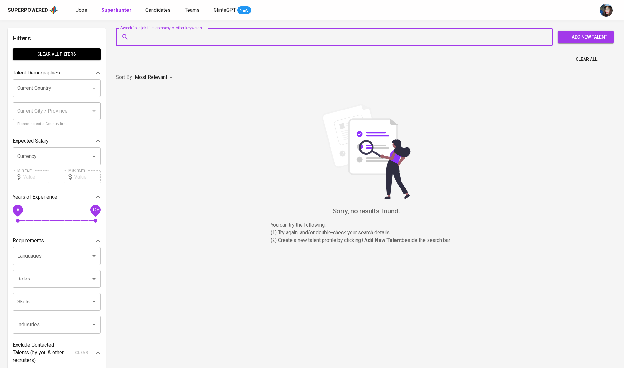
click at [81, 14] on div "Superpowered Jobs Superhunter Candidates Teams GlintsGPT NEW" at bounding box center [302, 10] width 588 height 10
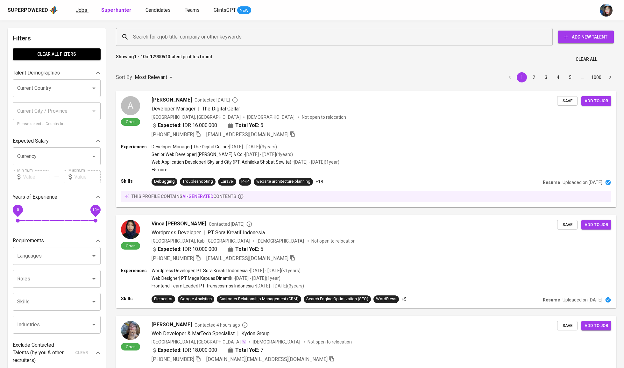
click at [83, 13] on link "Jobs" at bounding box center [82, 10] width 13 height 8
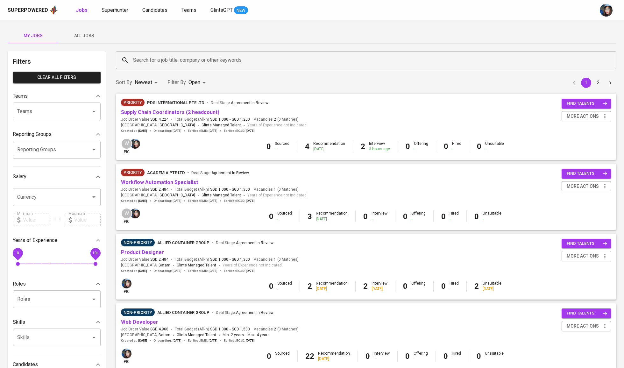
click at [163, 62] on input "Search for a job title, company or other keywords" at bounding box center [367, 60] width 472 height 12
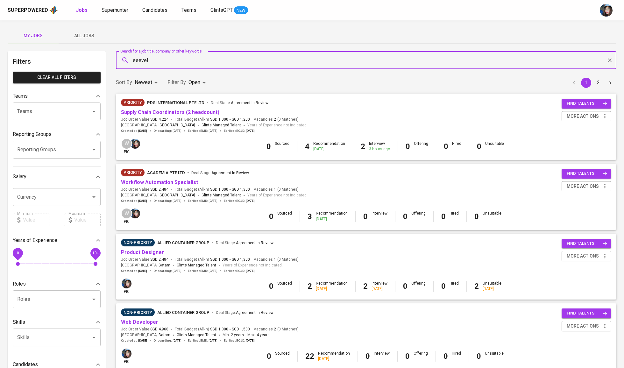
type input "esevel"
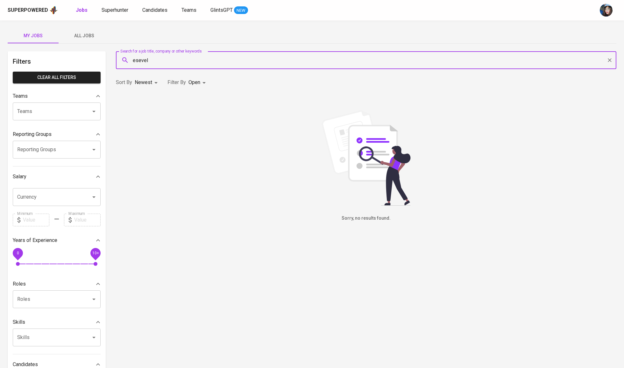
click at [91, 42] on button "All Jobs" at bounding box center [84, 35] width 51 height 15
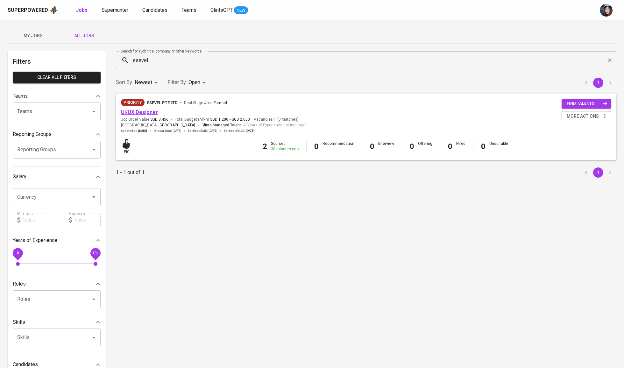
click at [151, 111] on link "UI/UX Designer" at bounding box center [139, 112] width 37 height 6
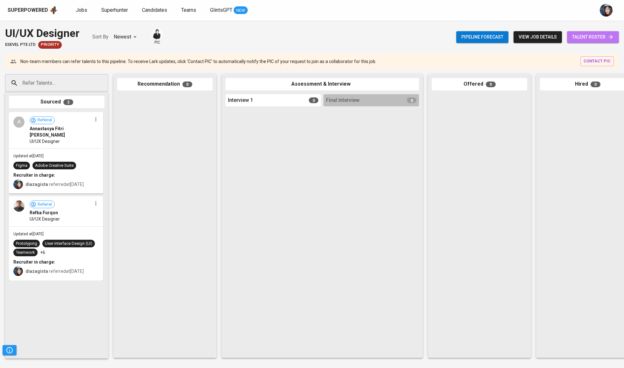
click at [589, 38] on span "talent roster" at bounding box center [593, 37] width 42 height 8
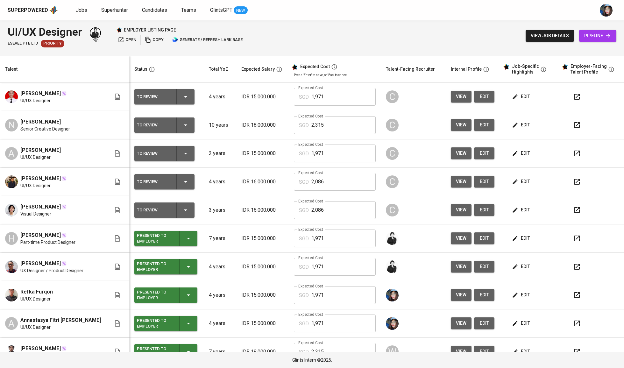
click at [524, 140] on td "edit" at bounding box center [529, 153] width 59 height 28
click at [521, 121] on button "edit" at bounding box center [522, 125] width 22 height 12
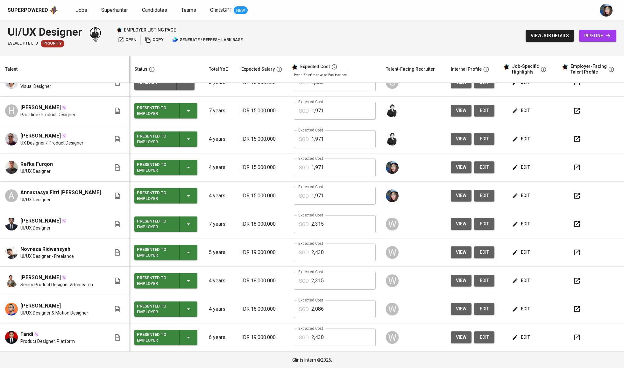
scroll to position [130, 0]
click at [516, 164] on span "edit" at bounding box center [521, 167] width 17 height 8
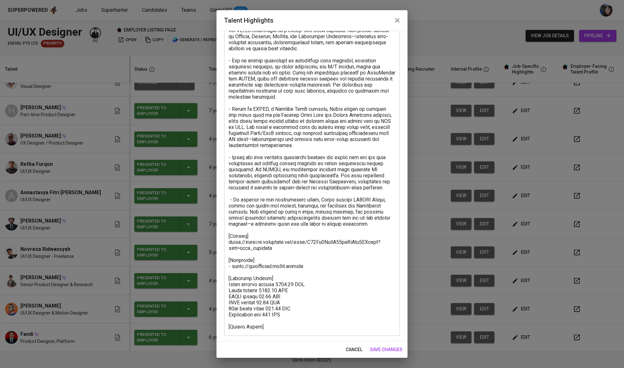
scroll to position [64, 0]
click at [268, 303] on textarea at bounding box center [312, 169] width 167 height 321
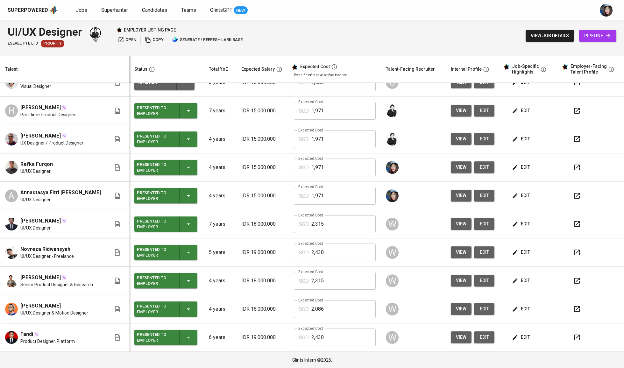
click at [480, 196] on span "edit" at bounding box center [484, 196] width 10 height 8
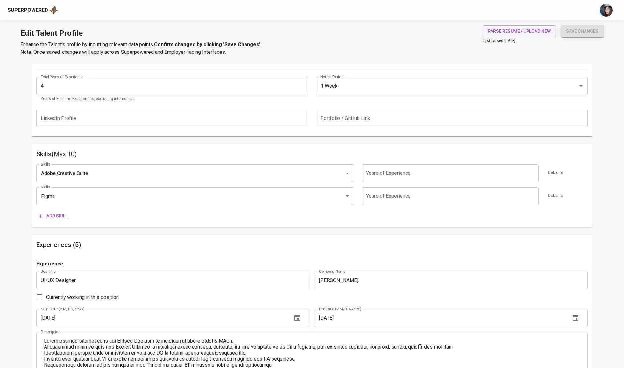
scroll to position [247, 0]
click at [53, 227] on div "Skills (Max 10) Skills Adobe Creative Suite Skills Years of Experience Years of…" at bounding box center [311, 186] width 561 height 83
click at [62, 221] on span "Add skill" at bounding box center [53, 217] width 29 height 8
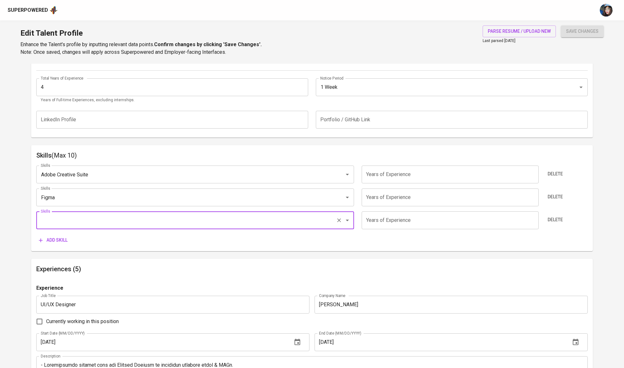
click at [76, 223] on input "Skills" at bounding box center [186, 220] width 294 height 12
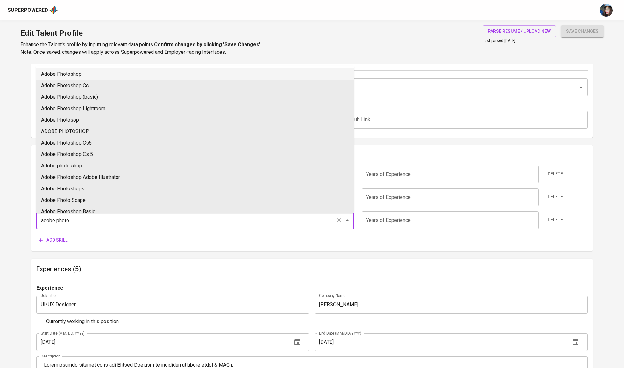
click at [95, 72] on li "Adobe Photoshop" at bounding box center [195, 73] width 318 height 11
type input "Adobe Photoshop"
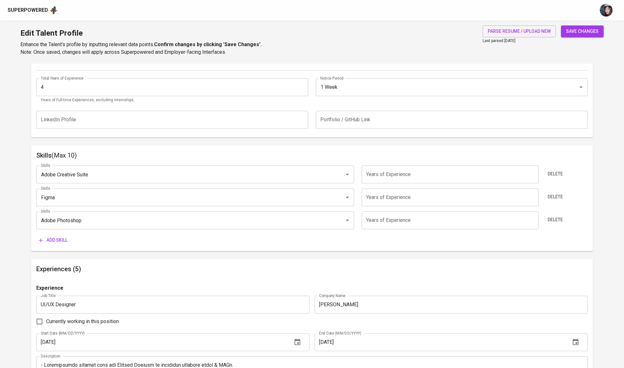
click at [60, 241] on span "Add skill" at bounding box center [53, 240] width 29 height 8
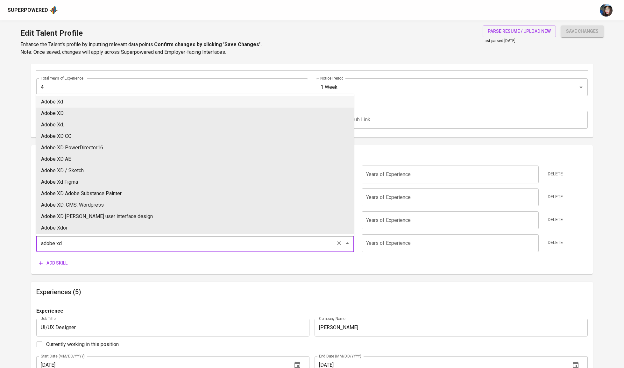
click at [106, 102] on li "Adobe Xd" at bounding box center [195, 101] width 318 height 11
type input "Adobe Xd"
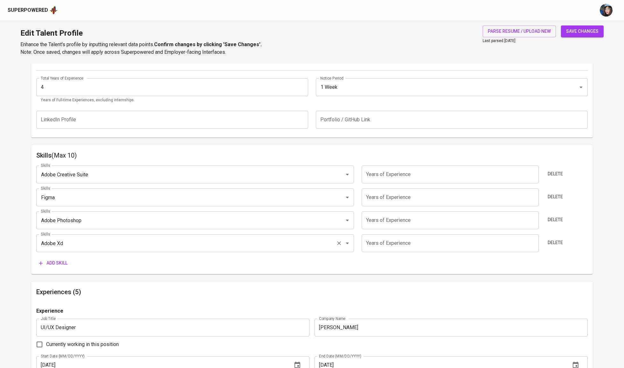
click at [270, 237] on div "Adobe Xd Skills" at bounding box center [195, 243] width 318 height 18
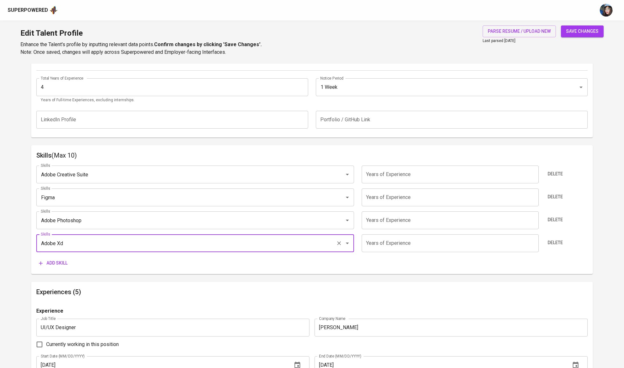
click at [270, 237] on div "Adobe Xd Skills" at bounding box center [195, 243] width 318 height 18
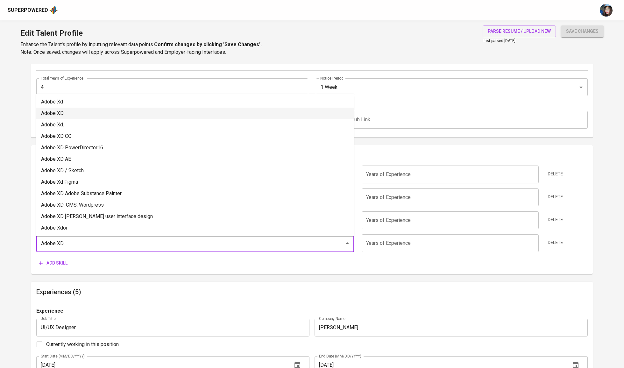
click at [149, 113] on li "Adobe XD" at bounding box center [195, 113] width 318 height 11
type input "Adobe XD"
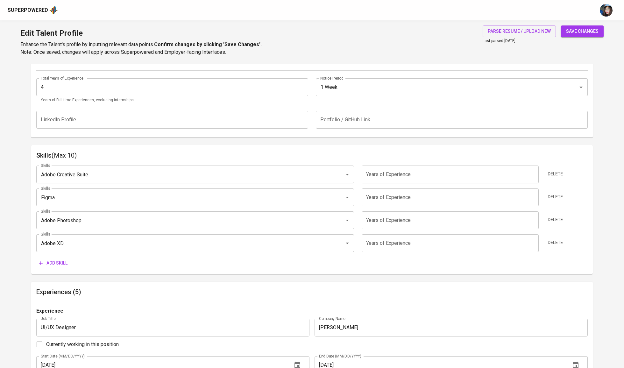
click at [463, 149] on div "Skills (Max 10) Skills Adobe Creative Suite Skills Years of Experience Years of…" at bounding box center [311, 209] width 561 height 129
click at [64, 265] on span "Add skill" at bounding box center [53, 263] width 29 height 8
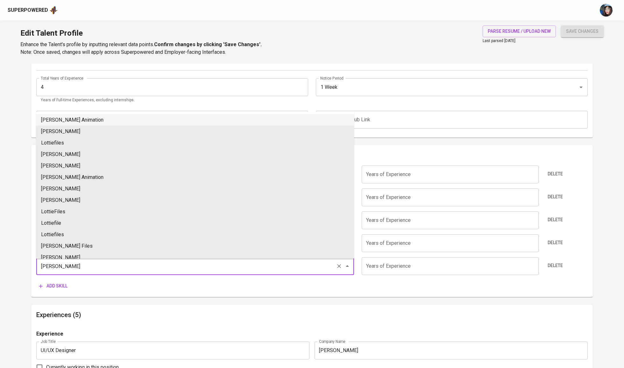
click at [77, 118] on li "Lottie Animation" at bounding box center [195, 119] width 318 height 11
type input "Lottie Animation"
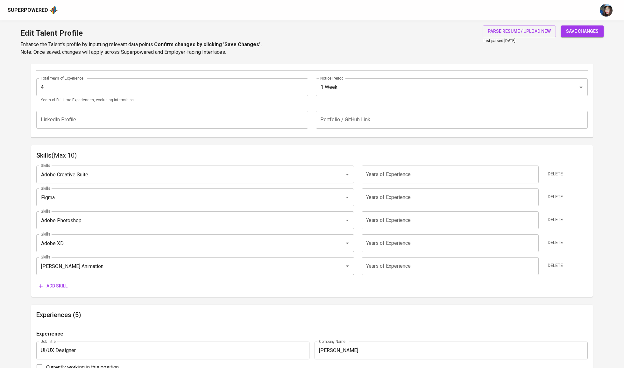
click at [58, 286] on span "Add skill" at bounding box center [53, 286] width 29 height 8
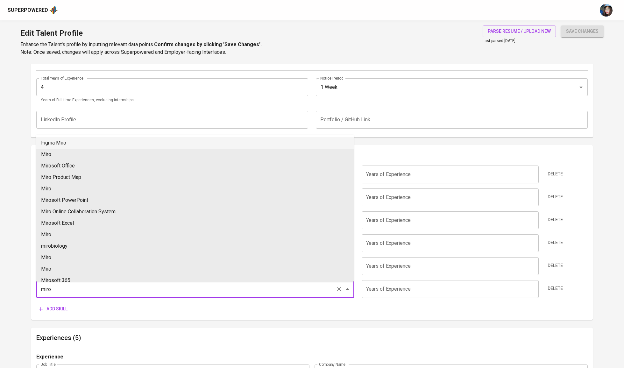
click at [80, 145] on li "Figma Miro" at bounding box center [195, 142] width 318 height 11
type input "Figma Miro"
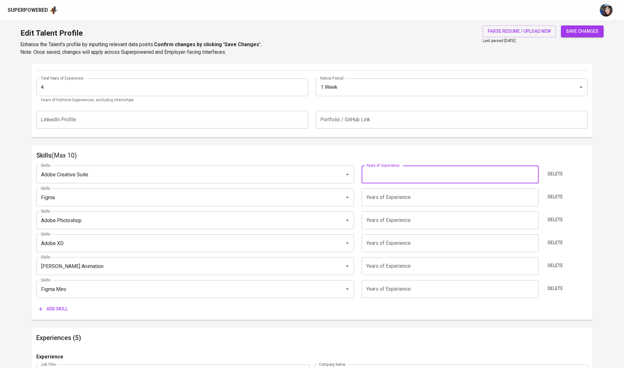
click at [406, 179] on input "number" at bounding box center [450, 175] width 177 height 18
type input "4"
click at [408, 194] on input "number" at bounding box center [450, 197] width 177 height 18
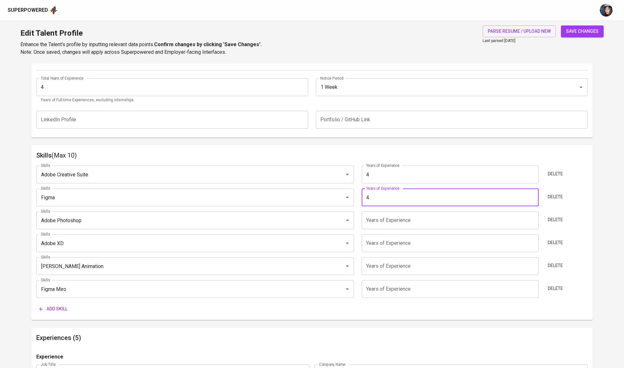
type input "4"
click at [407, 218] on input "number" at bounding box center [450, 220] width 177 height 18
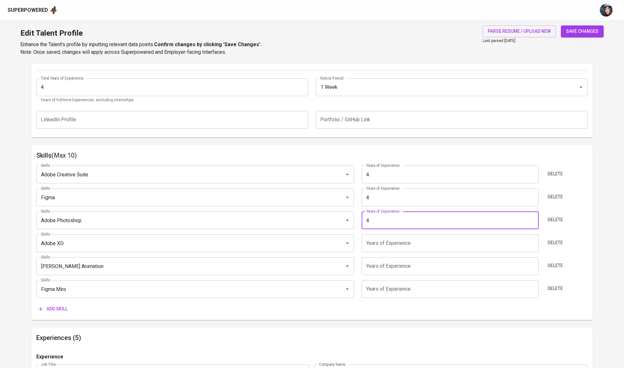
type input "4"
click at [404, 246] on input "number" at bounding box center [450, 243] width 177 height 18
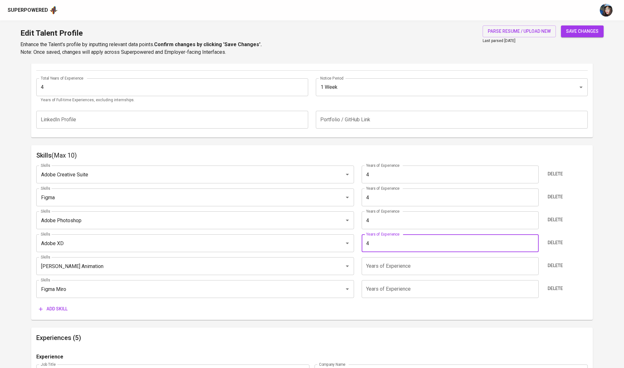
type input "4"
click at [404, 263] on input "number" at bounding box center [450, 266] width 177 height 18
type input "4"
click at [404, 293] on input "number" at bounding box center [450, 289] width 177 height 18
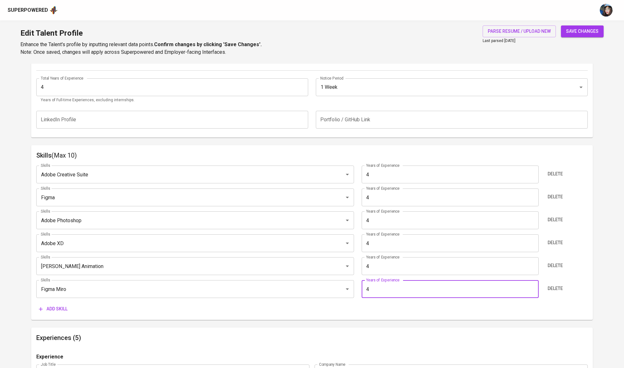
type input "4"
click at [581, 33] on span "save changes" at bounding box center [582, 31] width 32 height 8
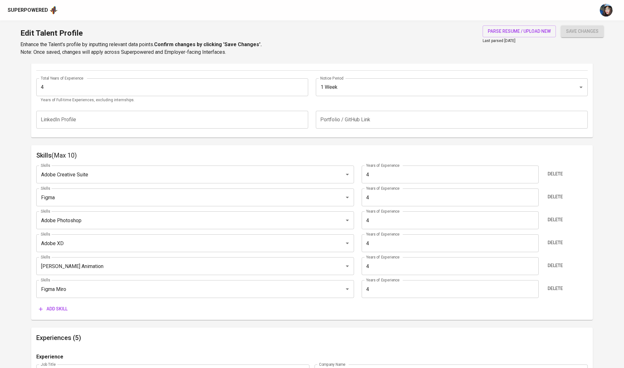
type input "Figma Miro"
type input "Lottie Animation"
type input "Adobe XD"
type input "Adobe Photoshop"
type input "Figma"
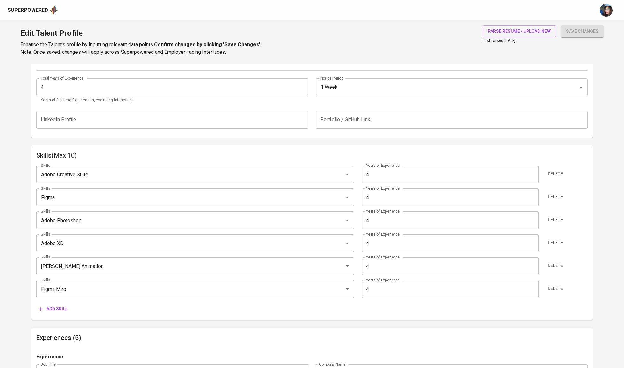
type input "Adobe Creative Suite"
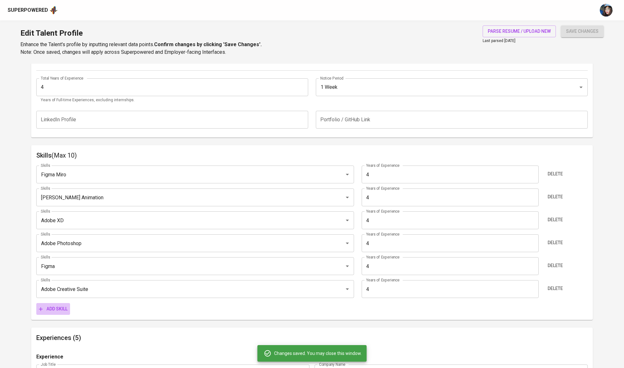
click at [64, 311] on span "Add skill" at bounding box center [53, 309] width 29 height 8
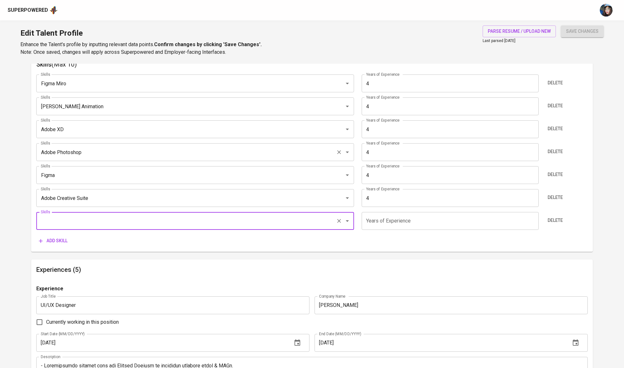
scroll to position [334, 0]
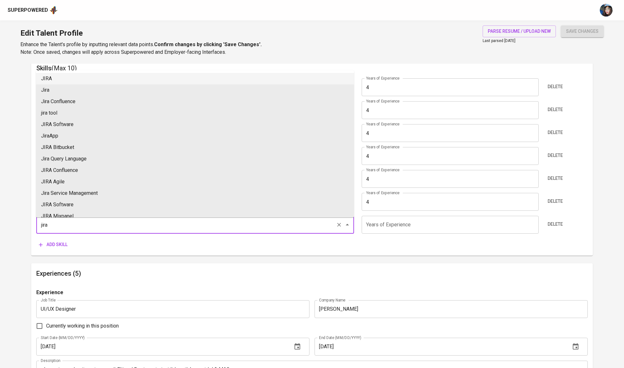
click at [90, 73] on li "JIRA" at bounding box center [195, 78] width 318 height 11
type input "JIRA"
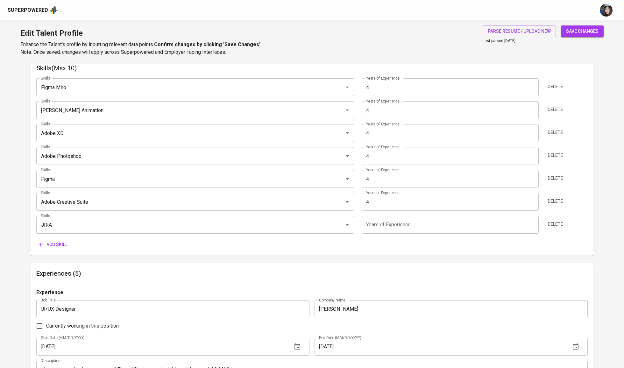
click at [66, 249] on span "Add skill" at bounding box center [53, 245] width 29 height 8
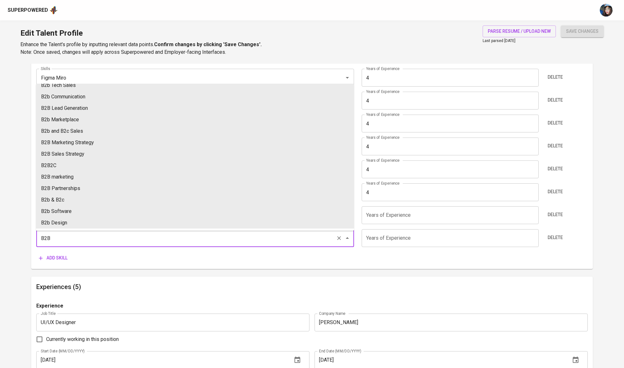
scroll to position [354, 0]
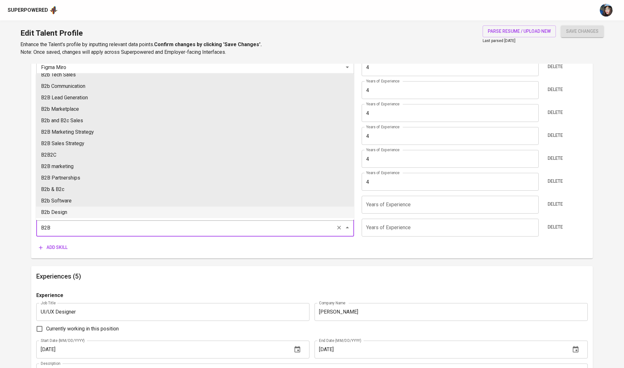
click at [86, 212] on li "B2b Design" at bounding box center [195, 212] width 318 height 11
type input "B2b Design"
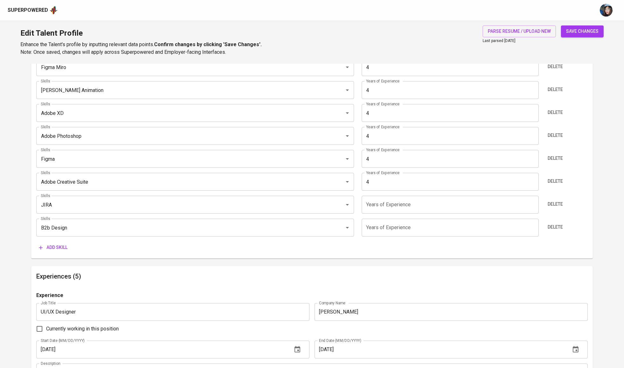
click at [59, 251] on span "Add skill" at bounding box center [53, 247] width 29 height 8
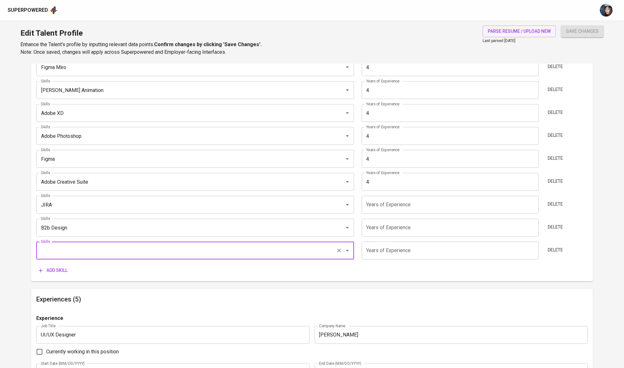
click at [76, 250] on input "Skills" at bounding box center [186, 250] width 294 height 12
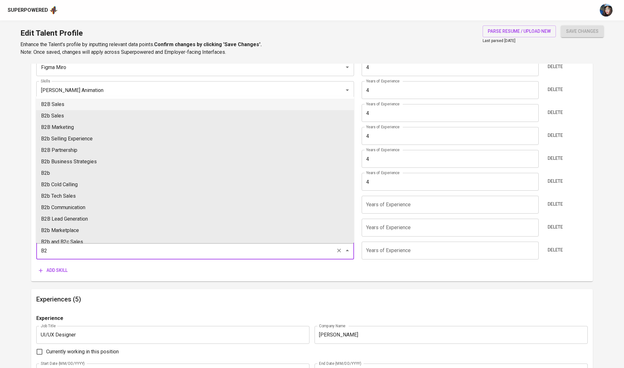
type input "B"
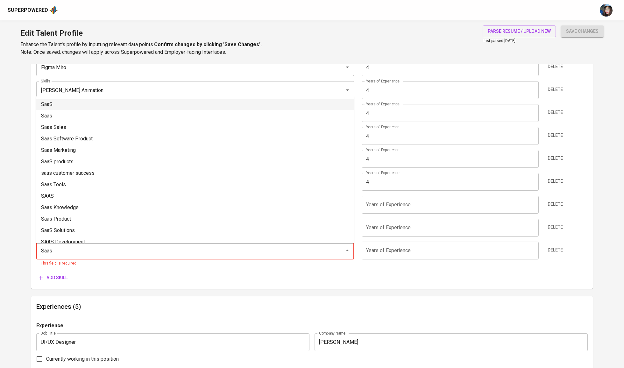
click at [80, 103] on li "SaaS" at bounding box center [195, 104] width 318 height 11
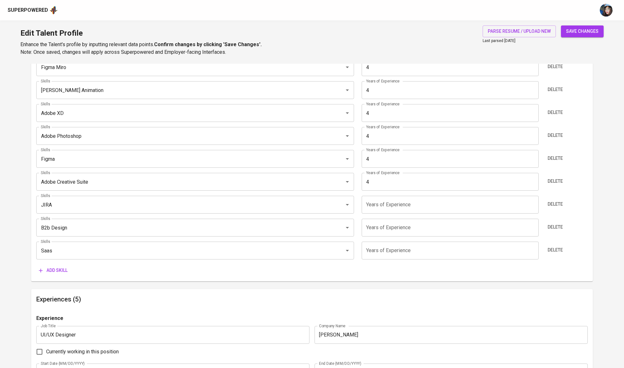
type input "SaaS"
click at [594, 25] on div "Edit Talent Profile Enhance the Talent's profile by inputting relevant data poi…" at bounding box center [312, 41] width 624 height 43
click at [408, 202] on input "number" at bounding box center [450, 205] width 177 height 18
type input "4"
click at [432, 232] on input "number" at bounding box center [450, 228] width 177 height 18
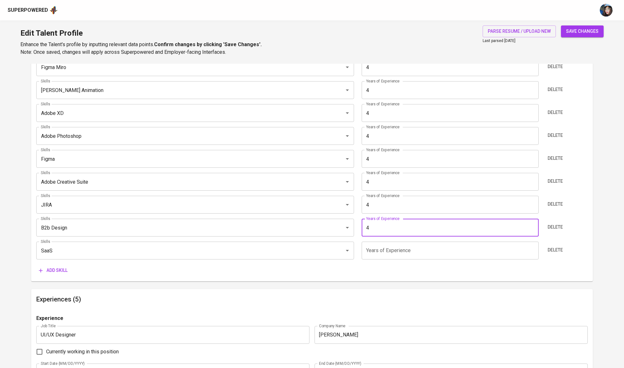
type input "4"
click at [424, 254] on input "number" at bounding box center [450, 251] width 177 height 18
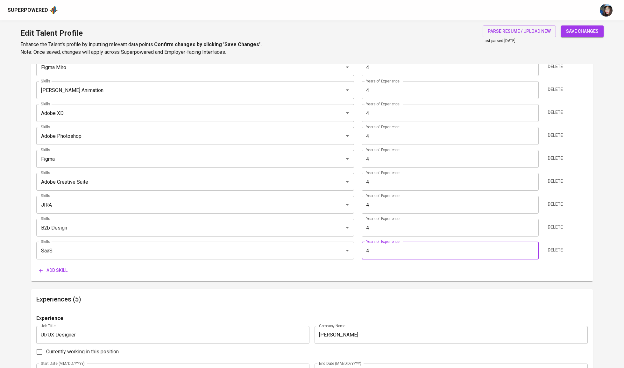
type input "4"
click at [578, 26] on button "save changes" at bounding box center [582, 31] width 43 height 12
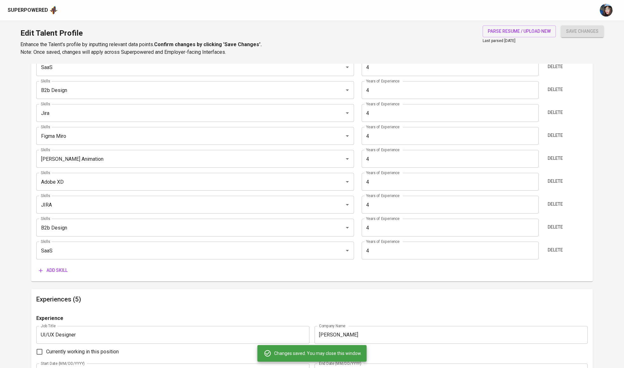
type input "SaaS"
type input "B2b Design"
type input "Jira"
type input "Figma Miro"
type input "Lottie Animation"
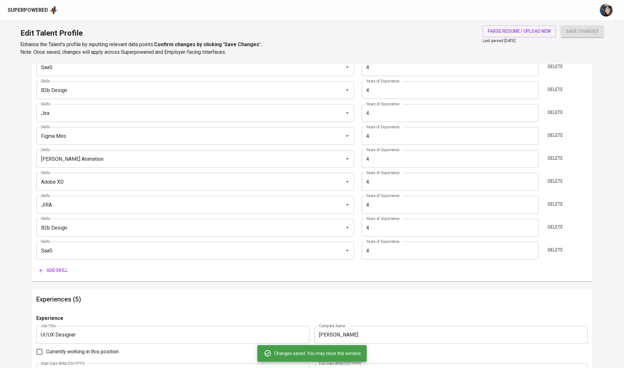
type input "Adobe XD"
type input "Adobe Photoshop"
type input "Figma"
type input "Adobe Creative Suite"
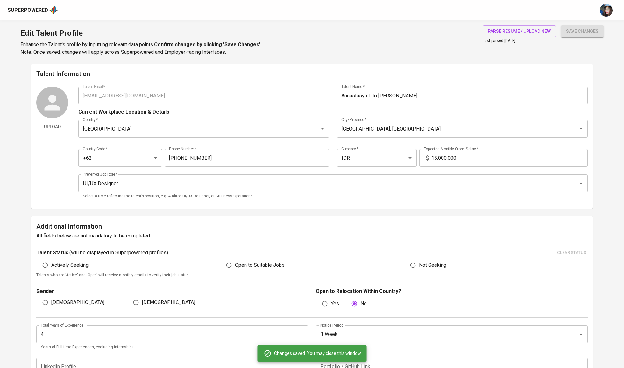
scroll to position [0, 0]
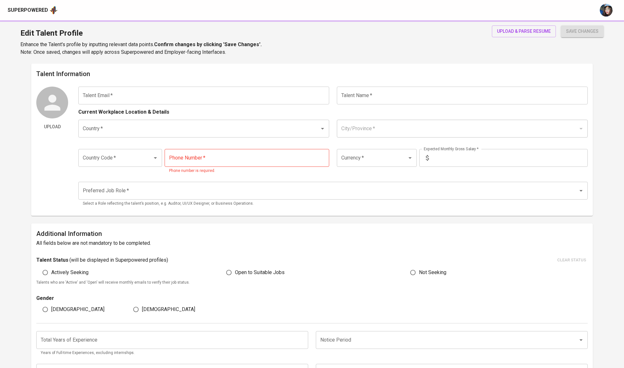
type input "[EMAIL_ADDRESS][DOMAIN_NAME]"
type input "Refka Furqon"
type input "[GEOGRAPHIC_DATA]"
type input "[GEOGRAPHIC_DATA], [GEOGRAPHIC_DATA]"
type input "+62"
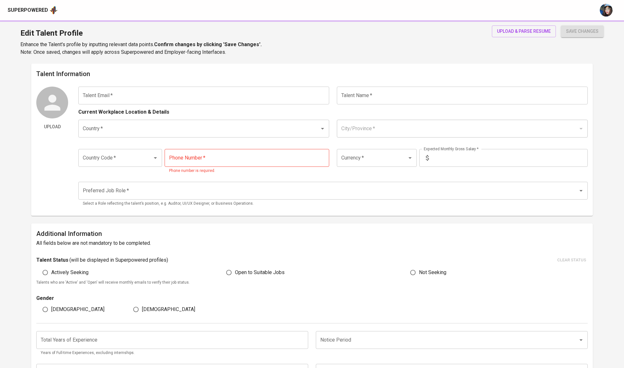
type input "[PHONE_NUMBER]"
type input "IDR"
type input "UI/UX Designer"
radio input "true"
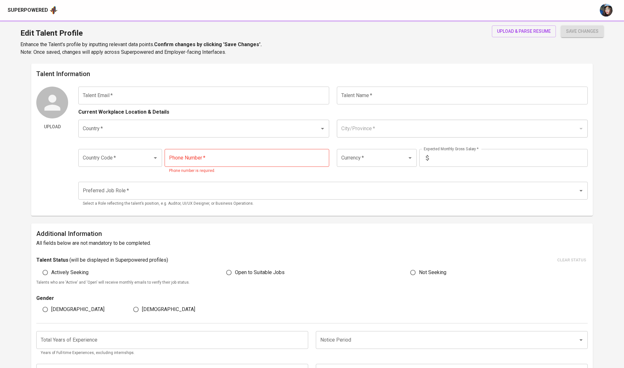
type input "4"
type input "Immediately Available"
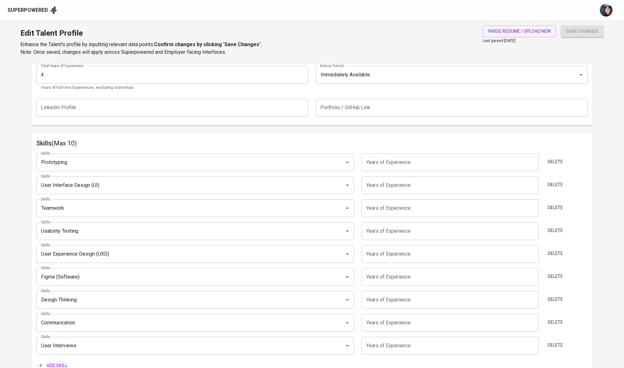
scroll to position [262, 0]
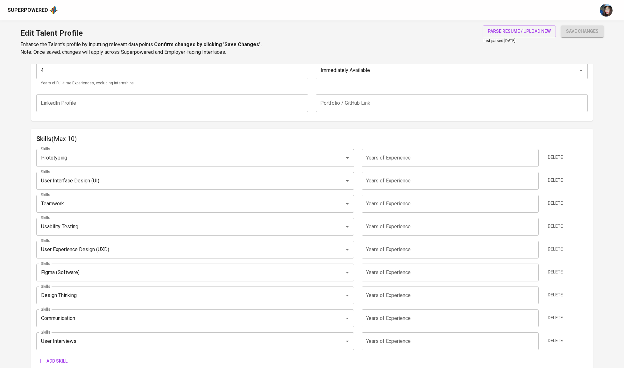
click at [422, 162] on input "number" at bounding box center [450, 158] width 177 height 18
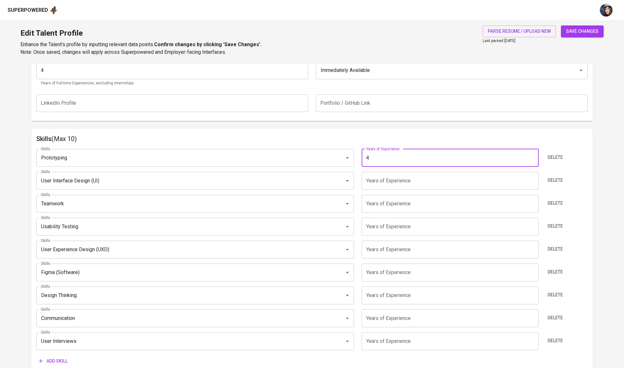
type input "4"
click at [409, 180] on input "number" at bounding box center [450, 181] width 177 height 18
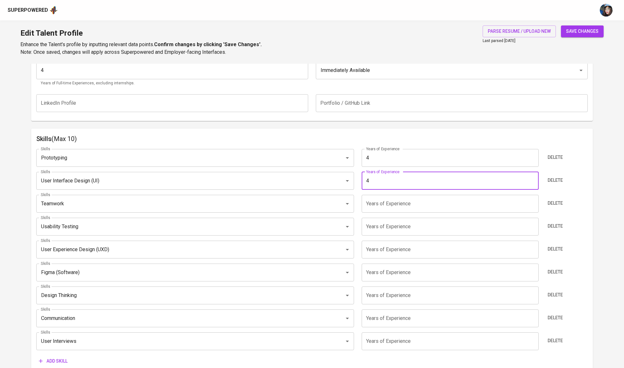
type input "4"
click at [398, 209] on input "number" at bounding box center [450, 204] width 177 height 18
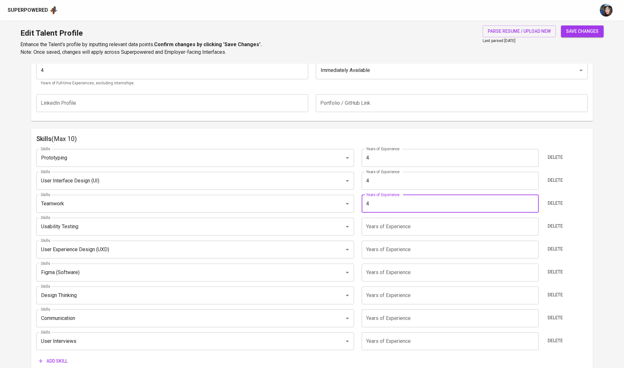
type input "4"
click at [391, 227] on input "number" at bounding box center [450, 227] width 177 height 18
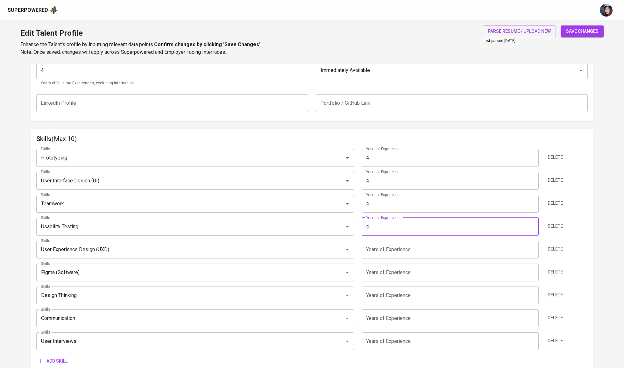
type input "4"
click at [386, 258] on input "number" at bounding box center [450, 250] width 177 height 18
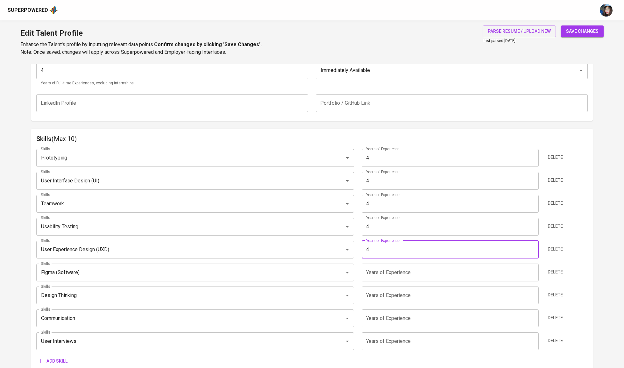
type input "4"
click at [388, 286] on div "Skills Prototyping Skills Years of Experience 4 Years of Experience Delete Skil…" at bounding box center [311, 255] width 551 height 223
click at [397, 278] on input "number" at bounding box center [450, 273] width 177 height 18
type input "4"
click at [393, 292] on input "number" at bounding box center [450, 295] width 177 height 18
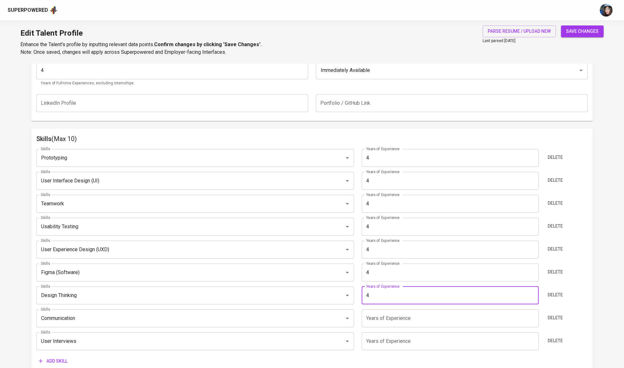
type input "4"
click at [389, 316] on input "number" at bounding box center [450, 318] width 177 height 18
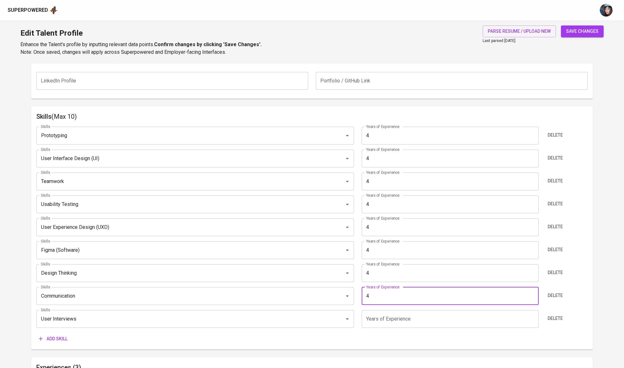
scroll to position [335, 0]
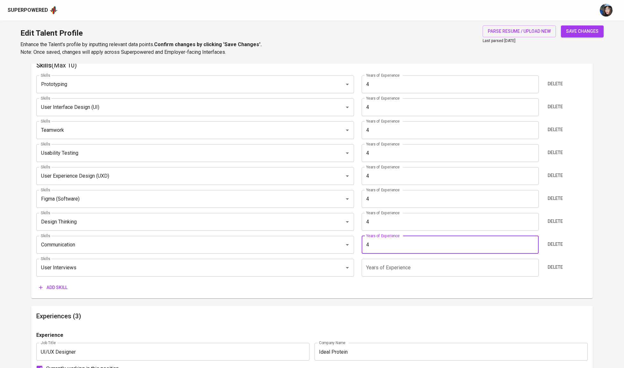
type input "4"
click at [400, 268] on input "number" at bounding box center [450, 268] width 177 height 18
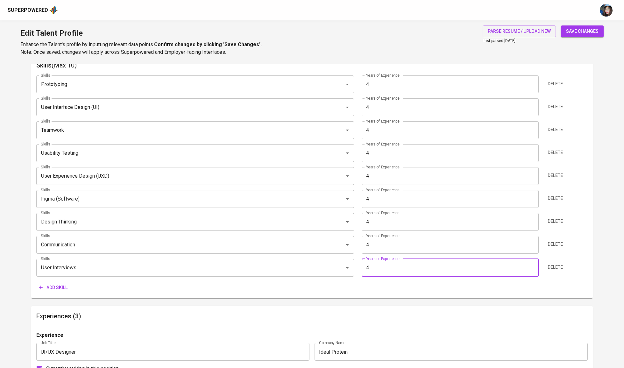
type input "4"
click at [586, 33] on span "save changes" at bounding box center [582, 31] width 32 height 8
type input "User Interviews"
type input "Communication"
type input "Design Thinking"
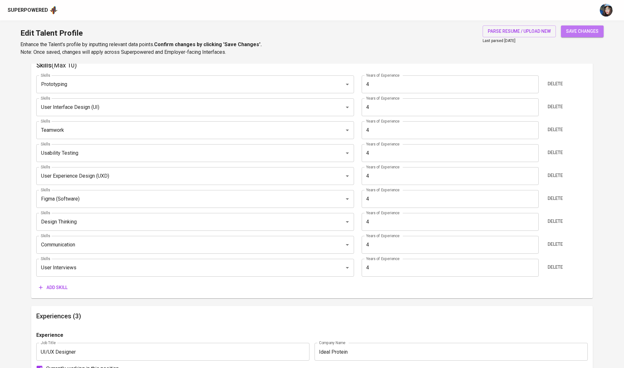
type input "Figma (Software)"
type input "Usability Testing"
type input "Teamwork"
type input "User Interface Design (UI)"
type input "Prototyping"
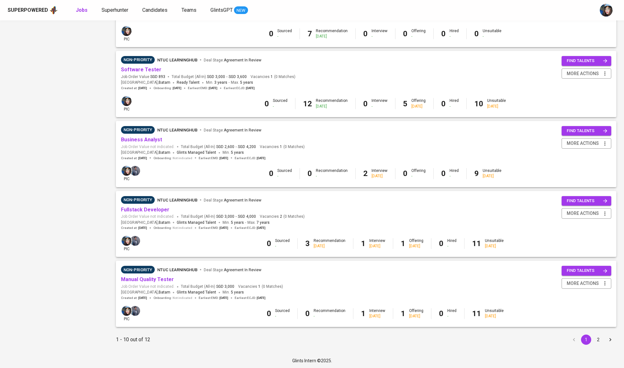
scroll to position [462, 0]
click at [595, 337] on button "2" at bounding box center [598, 340] width 10 height 10
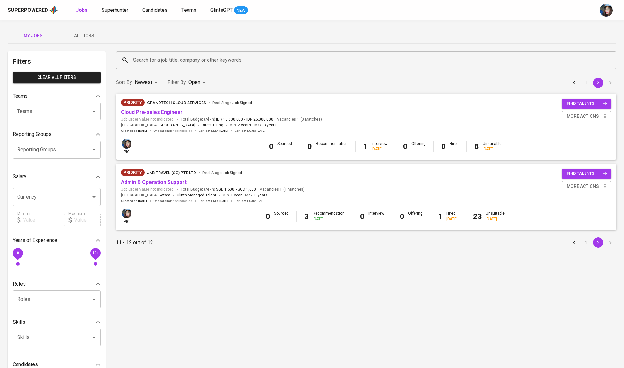
click at [588, 237] on button "1" at bounding box center [586, 242] width 10 height 10
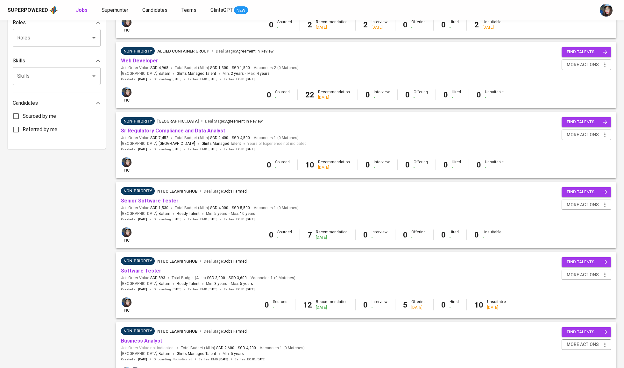
scroll to position [262, 0]
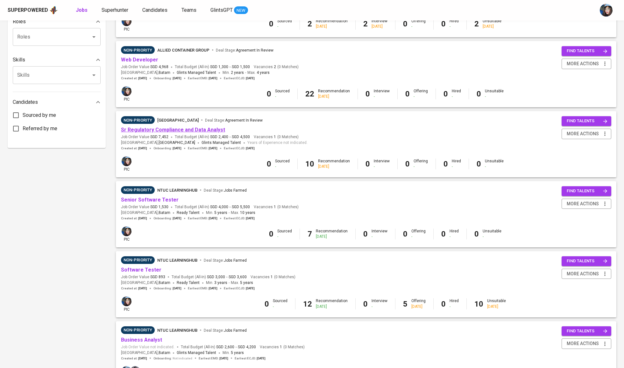
click at [195, 128] on link "Sr Regulatory Compliance and Data Analyst" at bounding box center [173, 130] width 104 height 6
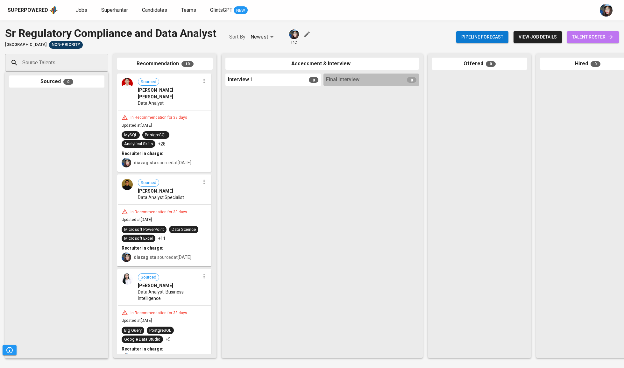
click at [587, 40] on span "talent roster" at bounding box center [593, 37] width 42 height 8
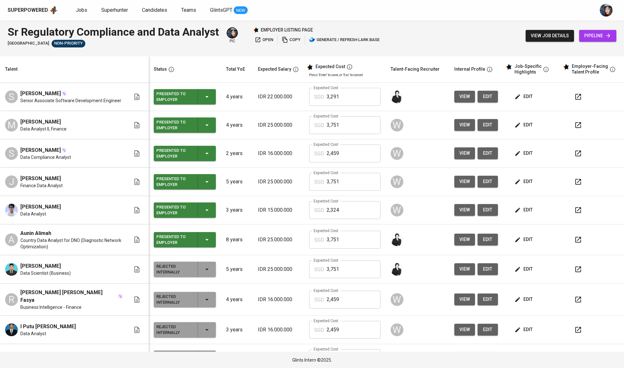
click at [259, 40] on icon "button" at bounding box center [258, 40] width 6 height 6
